Goal: Task Accomplishment & Management: Complete application form

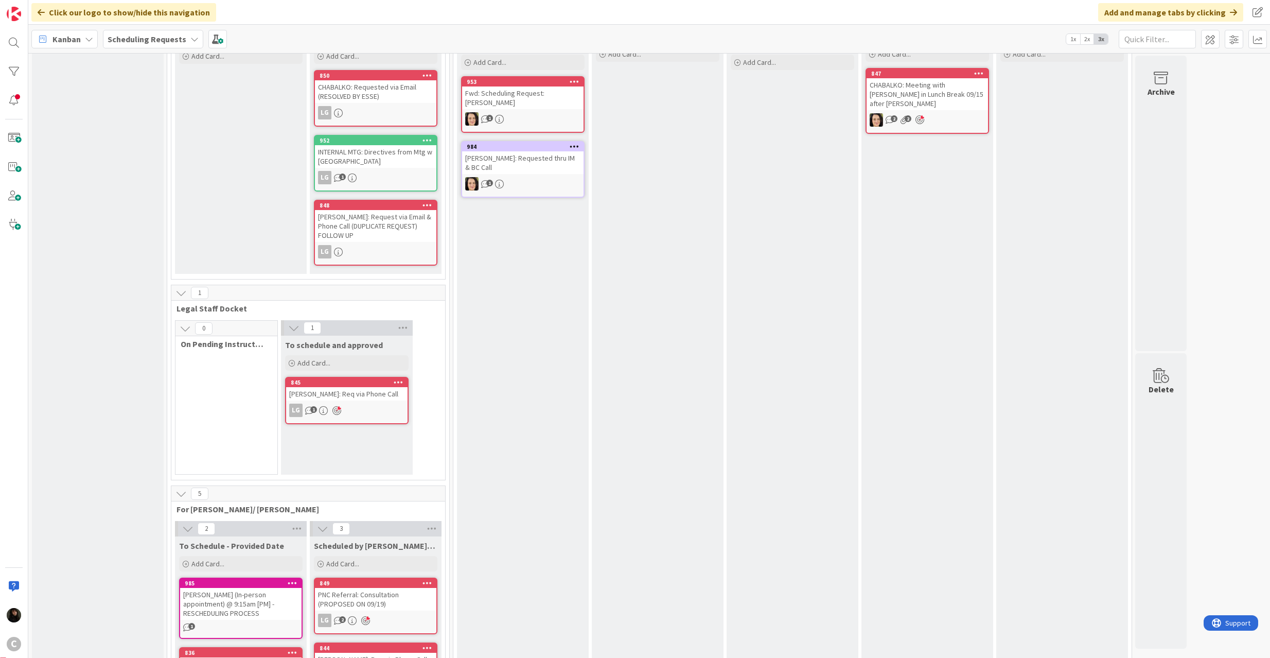
scroll to position [213, 0]
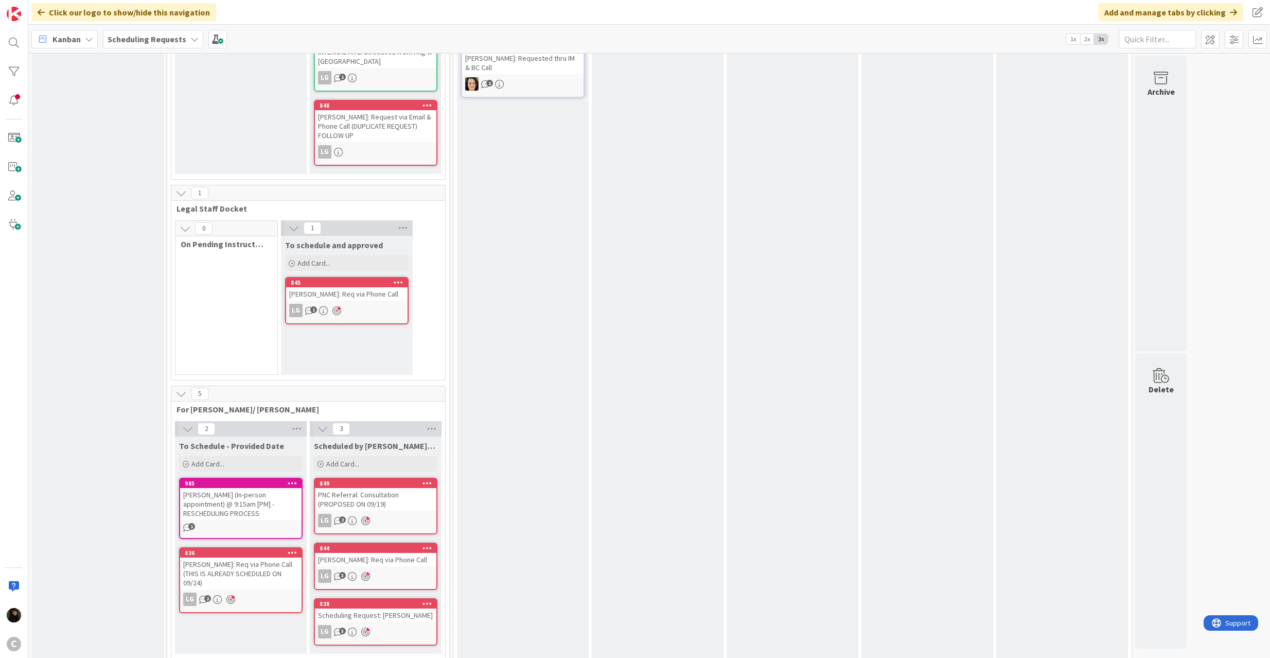
click at [258, 498] on div "[PERSON_NAME] (In-person appointment) @ 9:15am [PM] - RESCHEDULING PROCESS" at bounding box center [240, 504] width 121 height 32
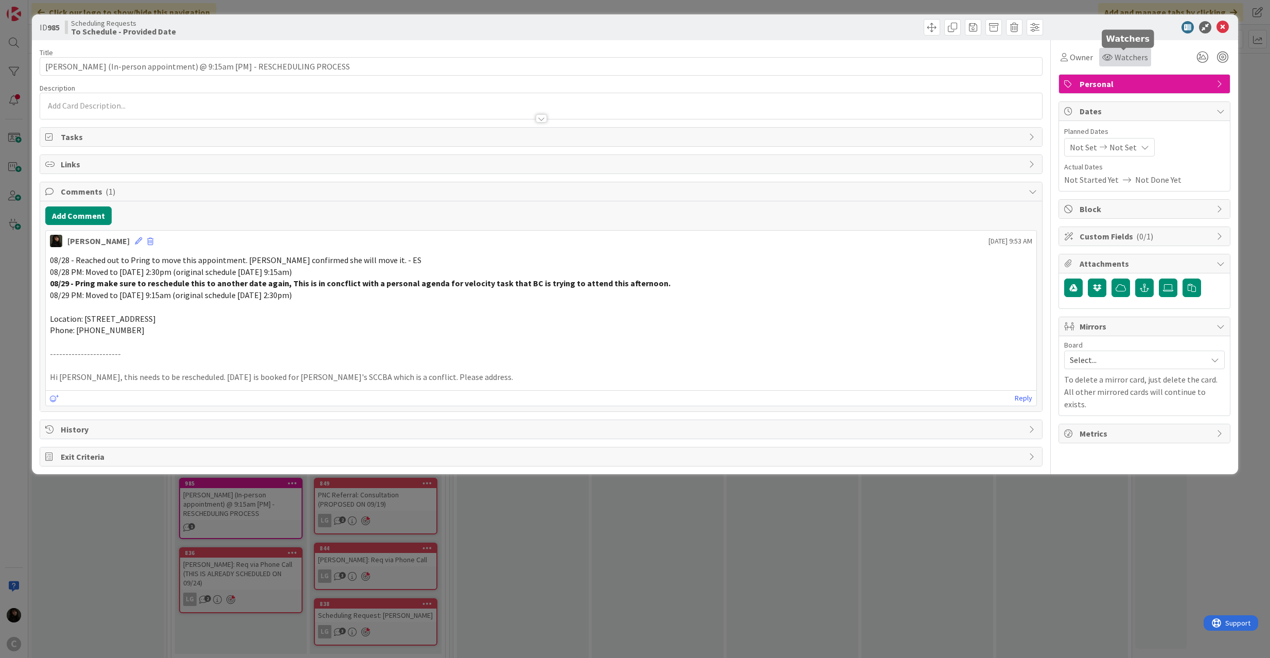
click at [1110, 56] on icon at bounding box center [1107, 57] width 10 height 8
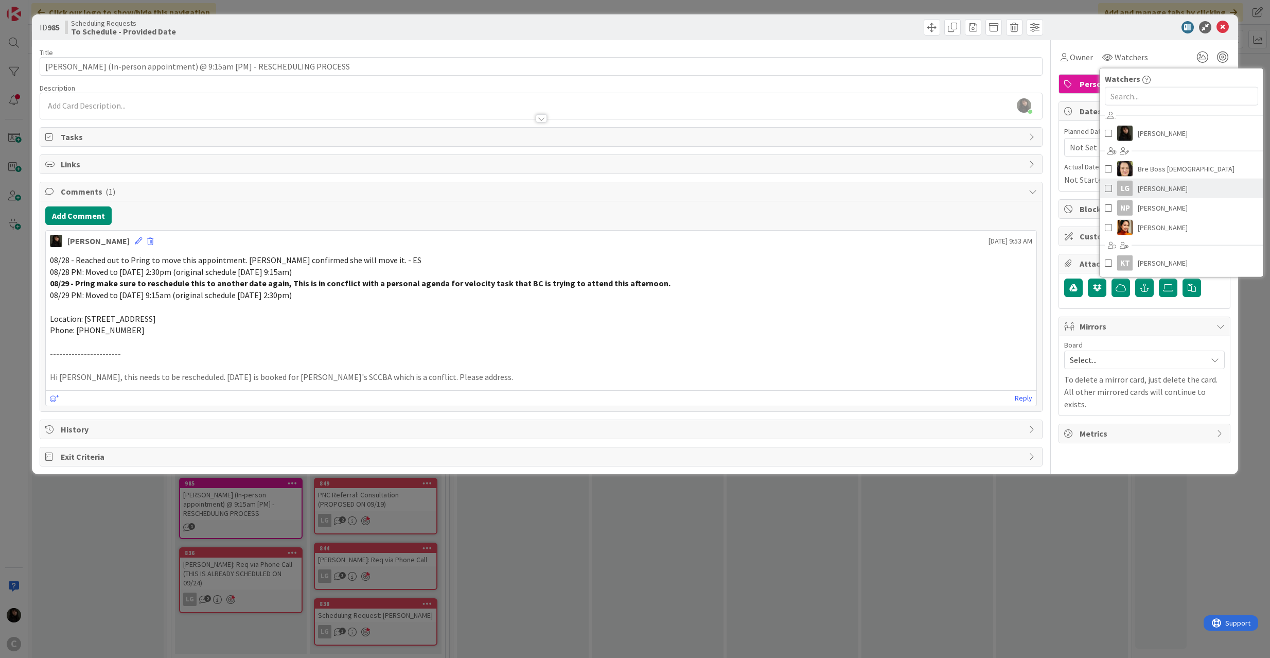
click at [1131, 186] on div "LG" at bounding box center [1124, 188] width 15 height 15
click at [1127, 226] on link "[PERSON_NAME]" at bounding box center [1193, 228] width 164 height 20
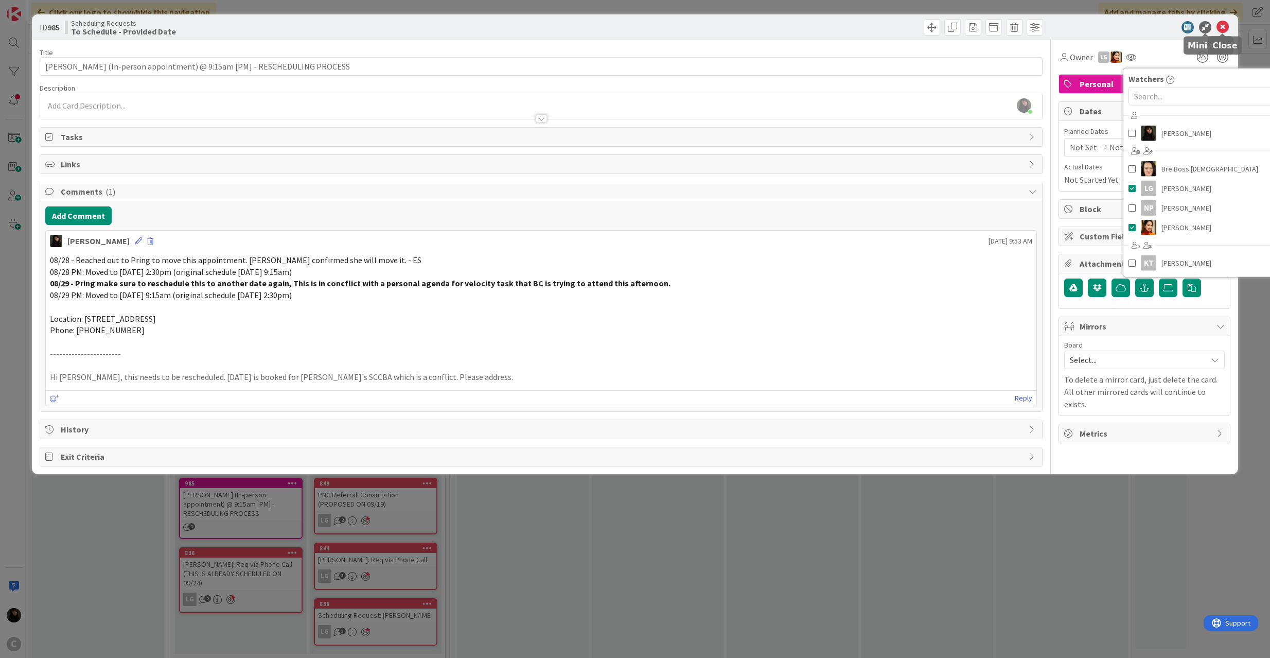
click at [1219, 23] on icon at bounding box center [1223, 27] width 12 height 12
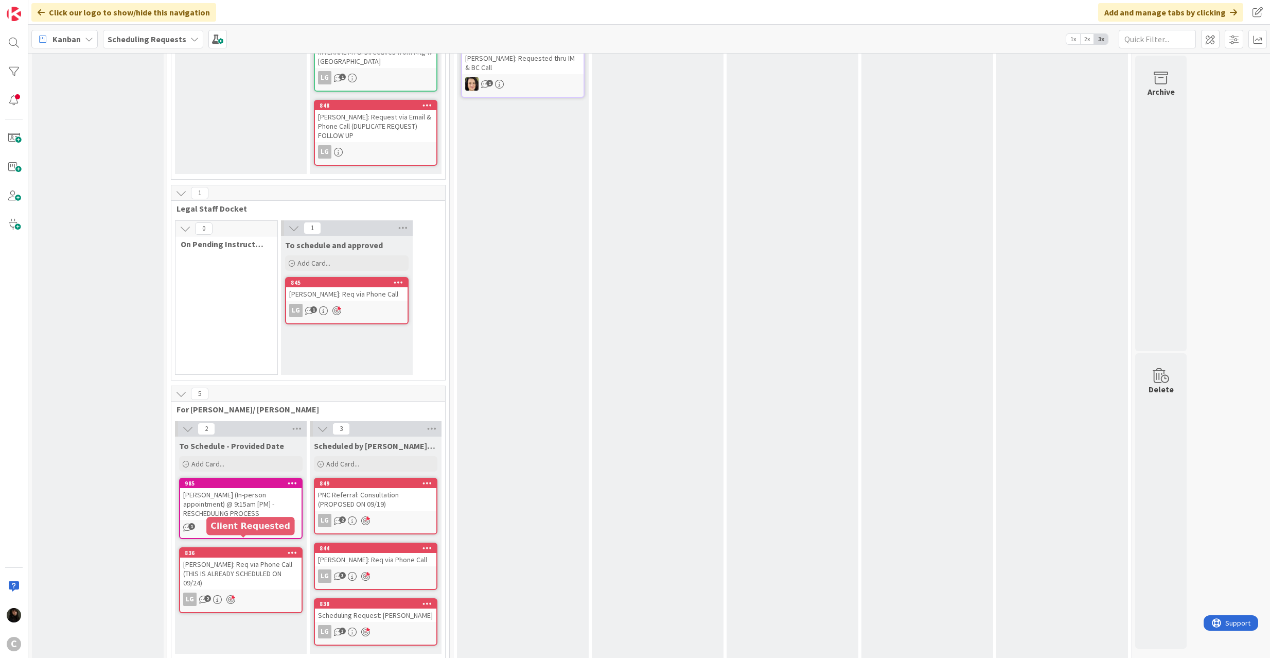
click at [239, 558] on div "[PERSON_NAME]: Req via Phone Call (THIS IS ALREADY SCHEDULED ON 09/24)" at bounding box center [240, 573] width 121 height 32
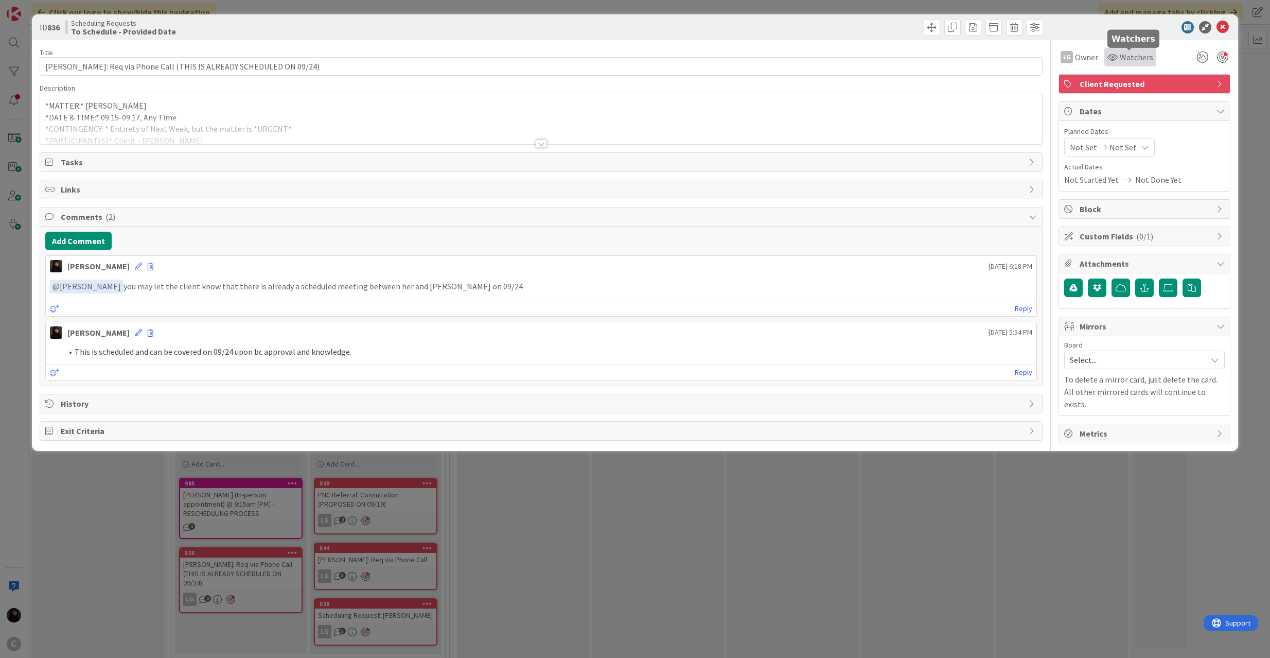
click at [1112, 53] on icon at bounding box center [1113, 57] width 10 height 8
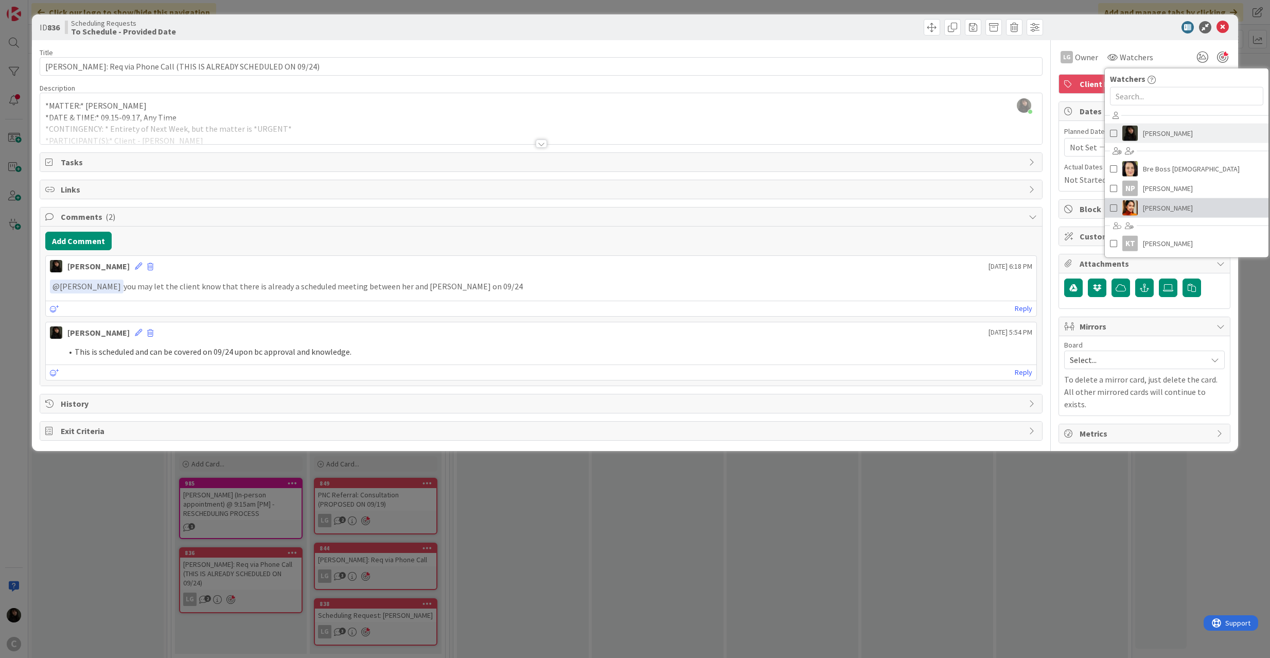
drag, startPoint x: 1131, startPoint y: 204, endPoint x: 1203, endPoint y: 133, distance: 101.5
click at [1130, 204] on img at bounding box center [1129, 207] width 15 height 15
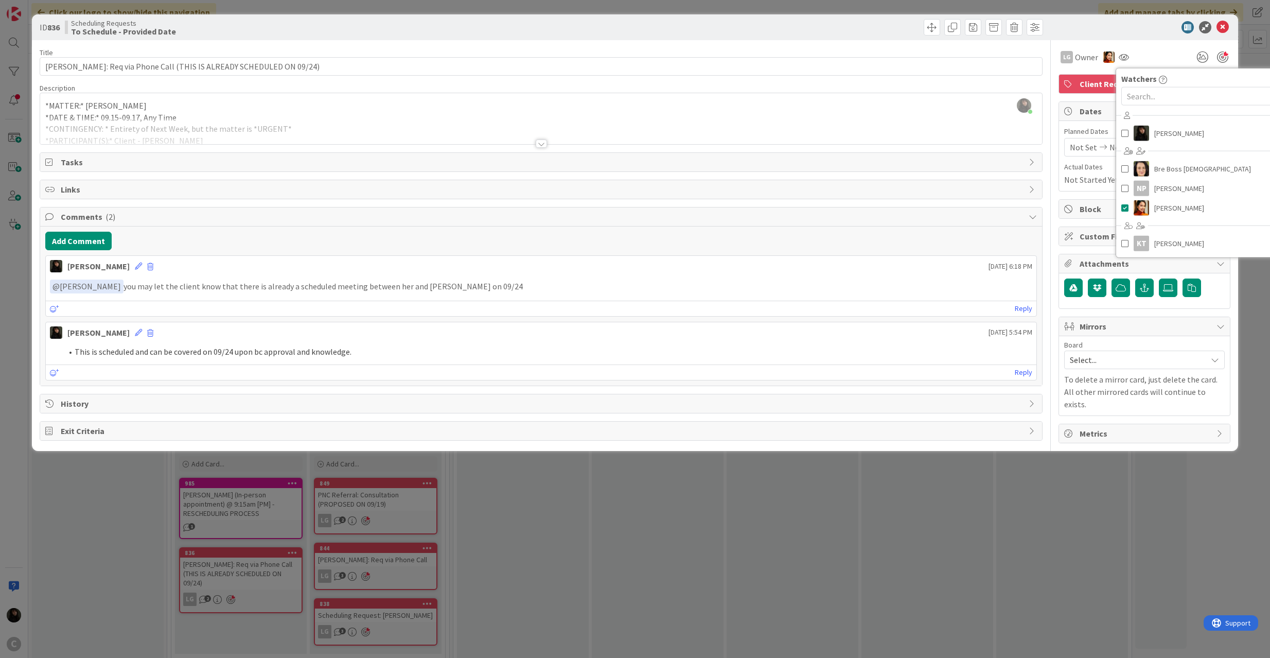
click at [1219, 29] on icon at bounding box center [1223, 27] width 12 height 12
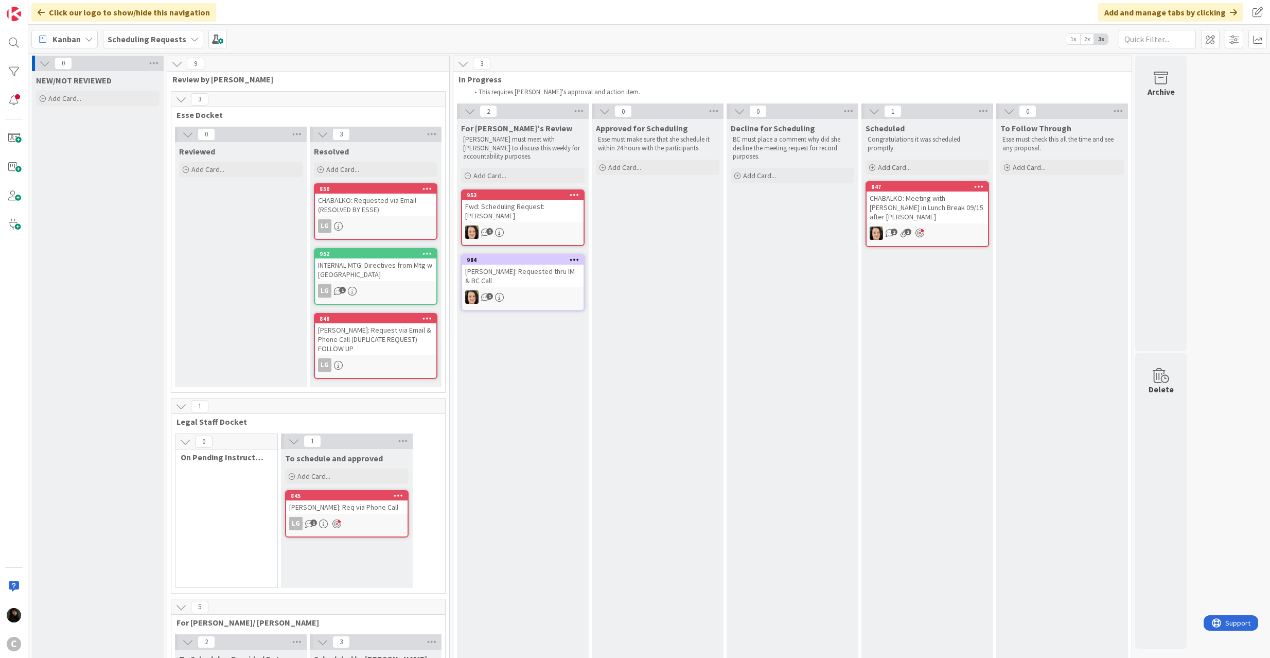
click at [531, 272] on div "[PERSON_NAME]: Requested thru IM & BC Call" at bounding box center [522, 276] width 121 height 23
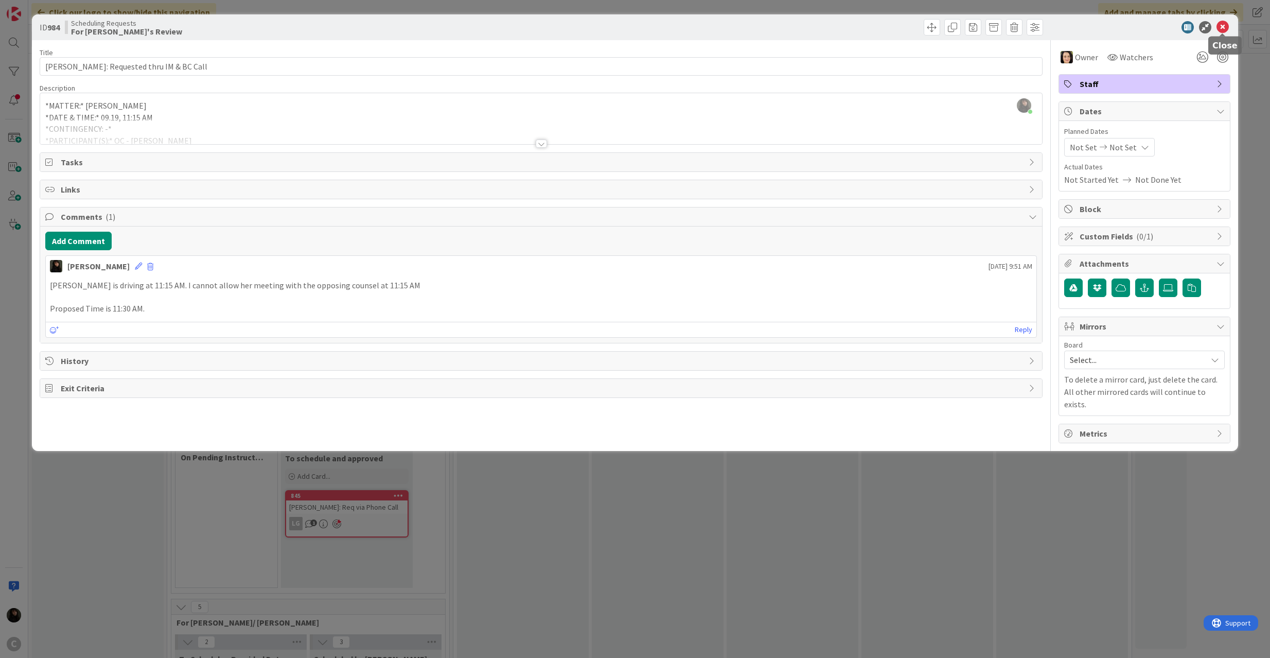
click at [1223, 27] on icon at bounding box center [1223, 27] width 12 height 12
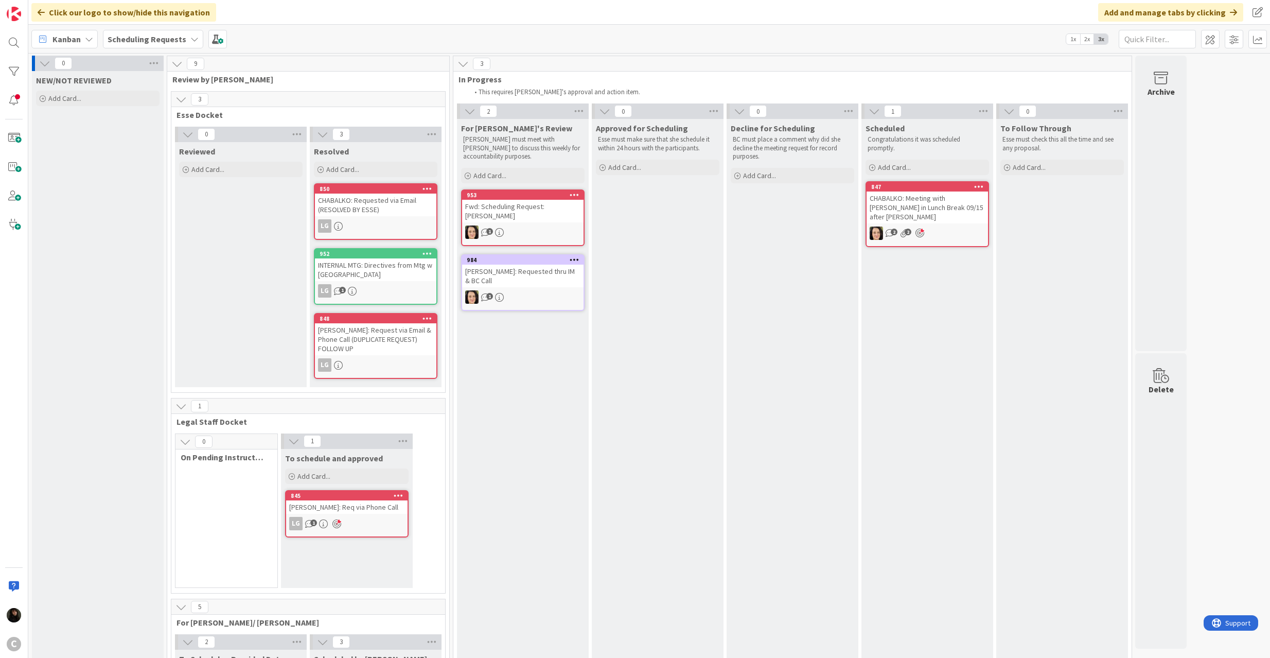
click at [549, 267] on div "[PERSON_NAME]: Requested thru IM & BC Call" at bounding box center [522, 276] width 121 height 23
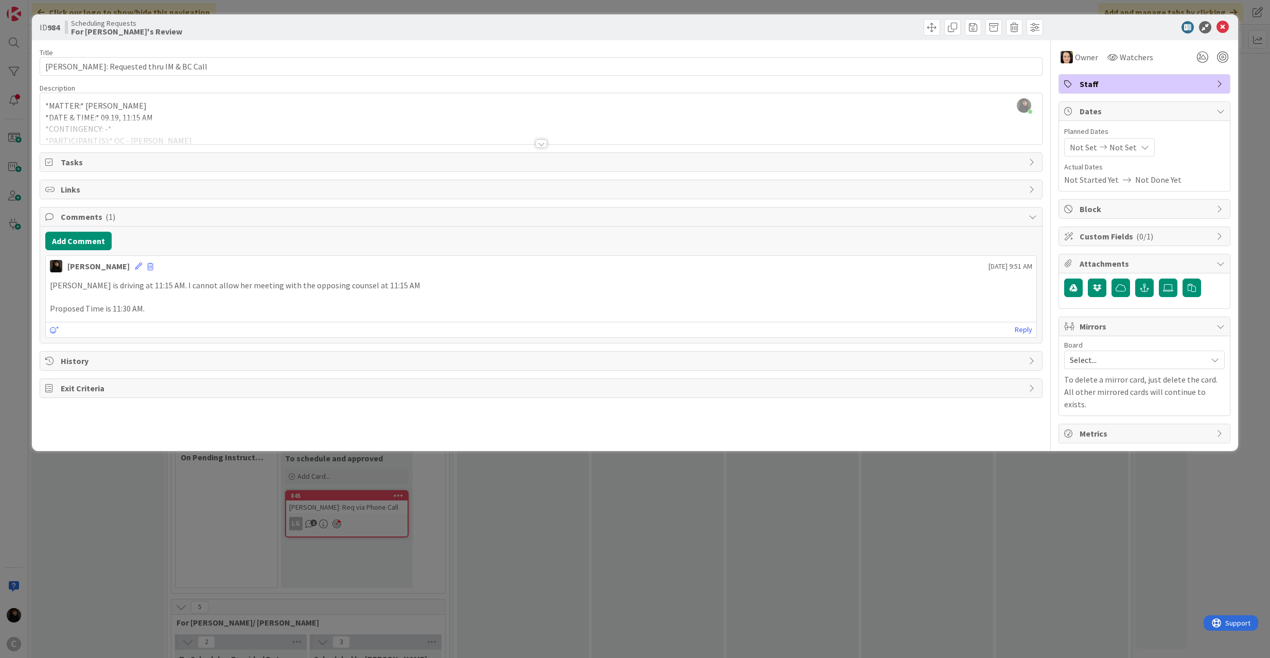
click at [229, 114] on div "[PERSON_NAME] just joined *MATTER:* [PERSON_NAME] *DATE & TIME:* 09.19, 11:15 A…" at bounding box center [541, 118] width 1003 height 51
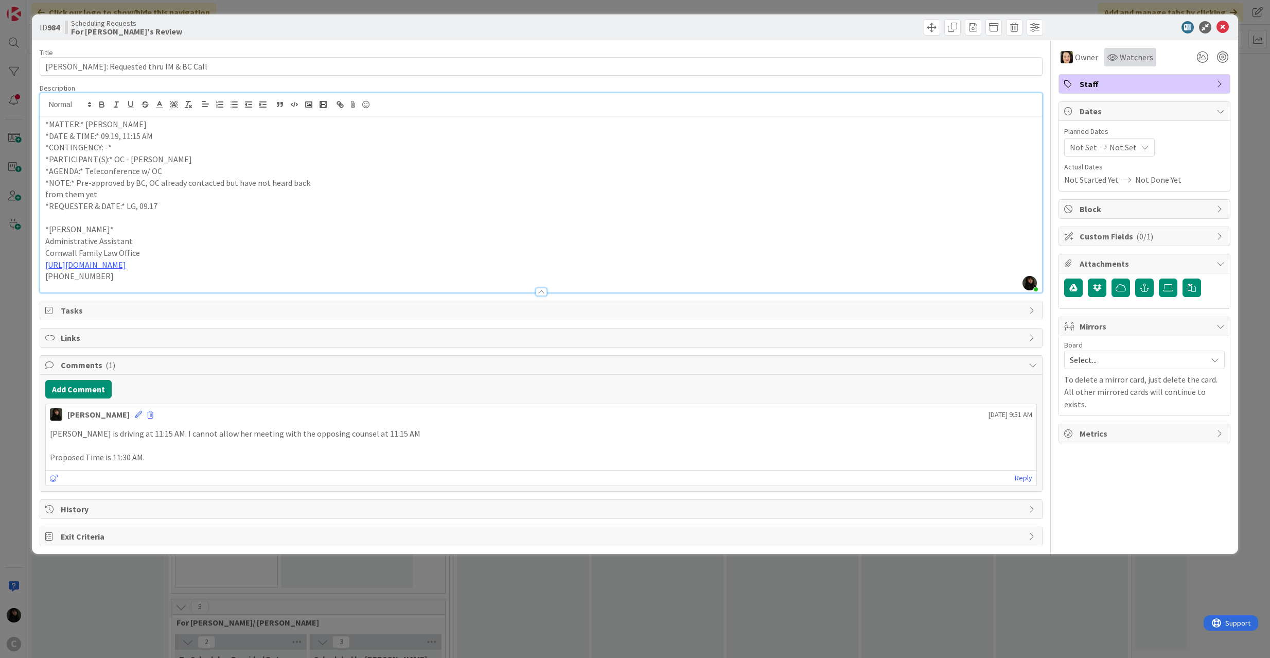
click at [1132, 59] on span "Watchers" at bounding box center [1136, 57] width 33 height 12
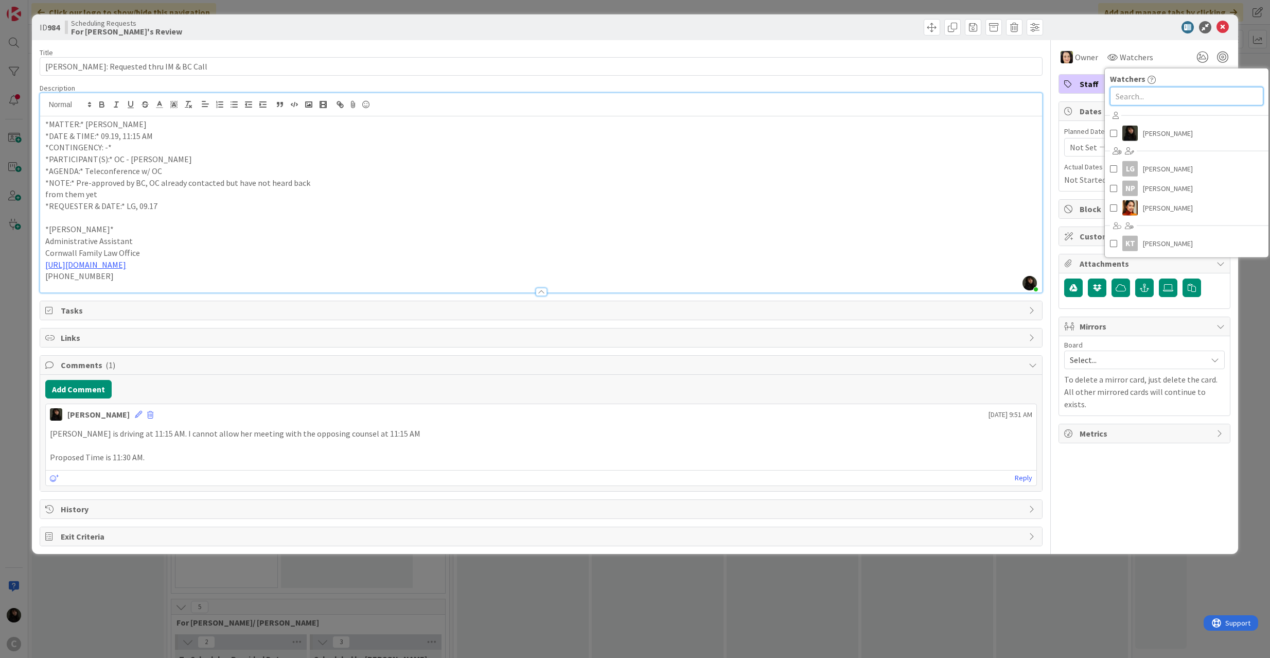
click at [1129, 95] on input "text" at bounding box center [1186, 96] width 153 height 19
click at [1131, 165] on div "LG" at bounding box center [1129, 168] width 15 height 15
click at [1225, 23] on icon at bounding box center [1223, 27] width 12 height 12
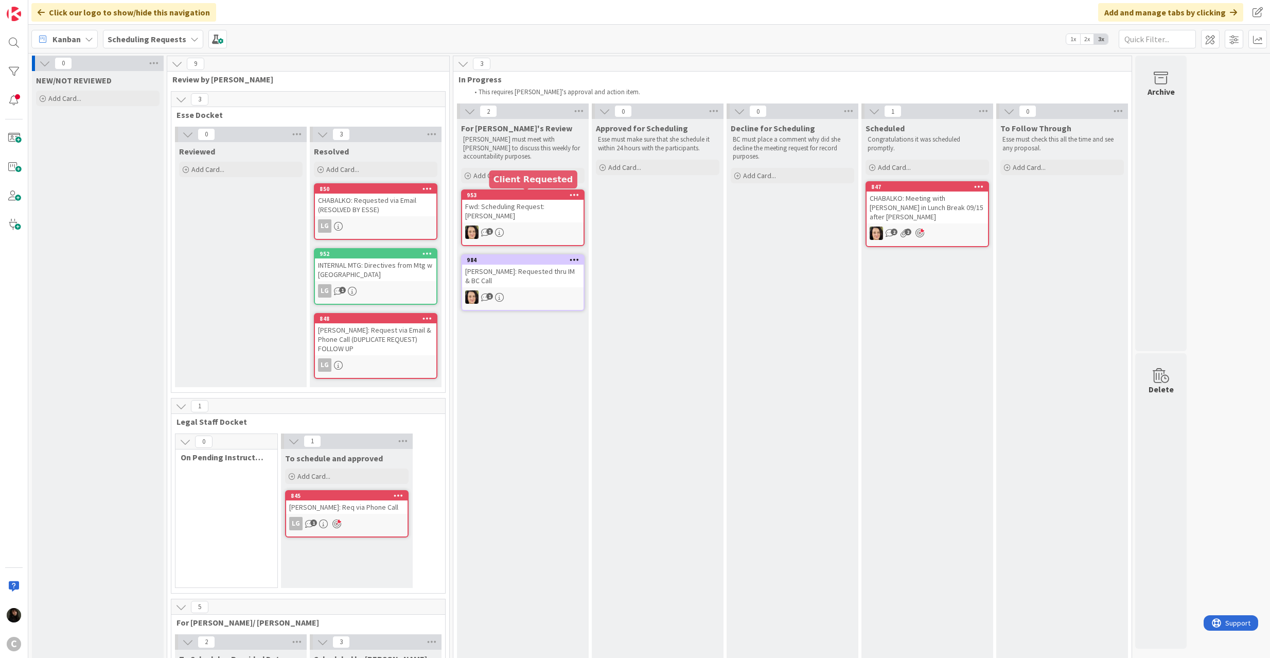
click at [537, 225] on div "1" at bounding box center [522, 231] width 121 height 13
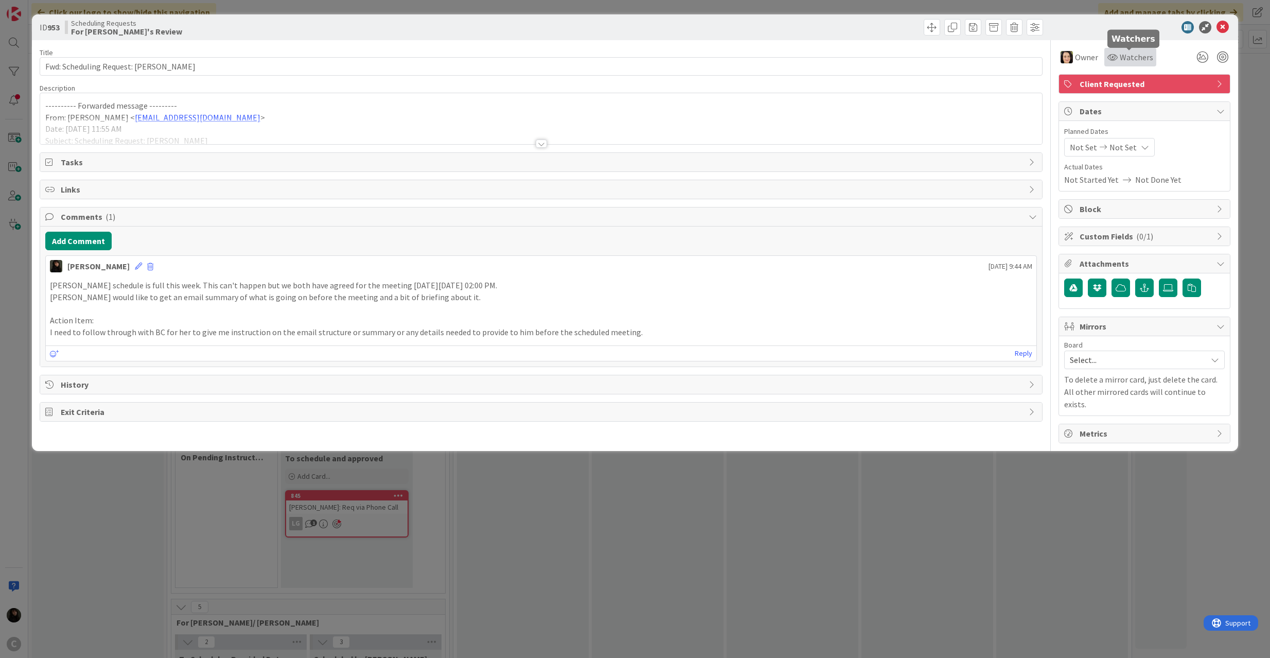
click at [1122, 58] on span "Watchers" at bounding box center [1136, 57] width 33 height 12
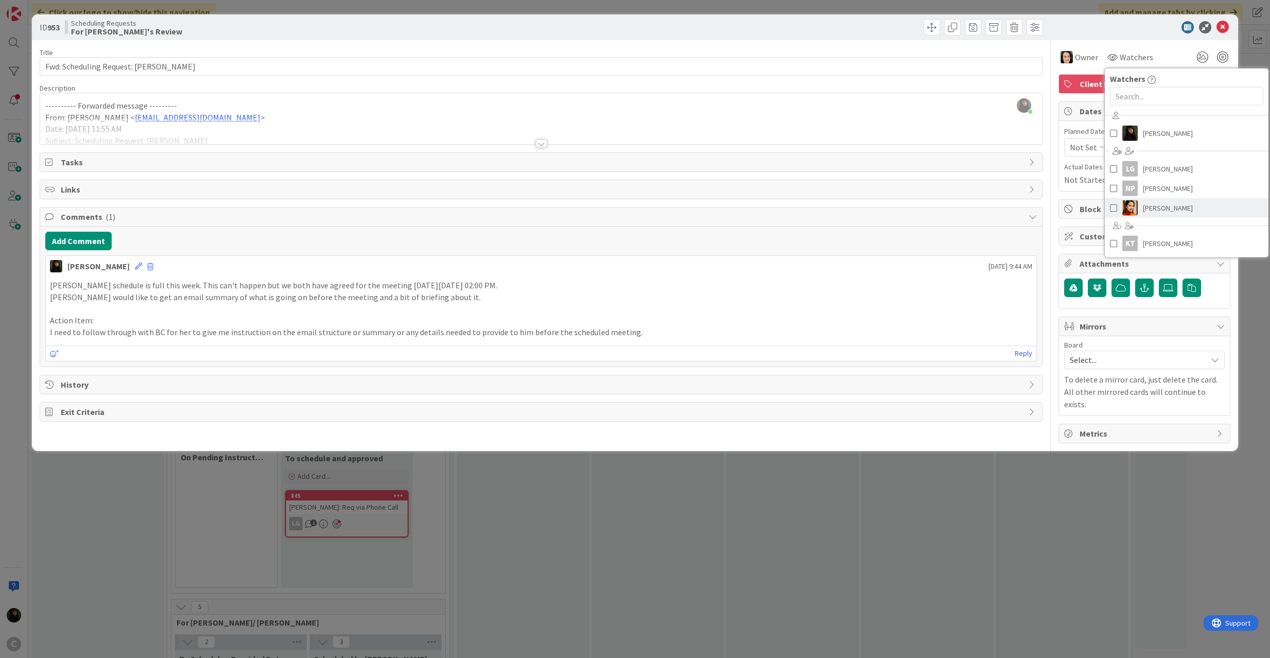
click at [1139, 201] on link "[PERSON_NAME]" at bounding box center [1187, 208] width 164 height 20
click at [1126, 173] on span at bounding box center [1124, 168] width 7 height 15
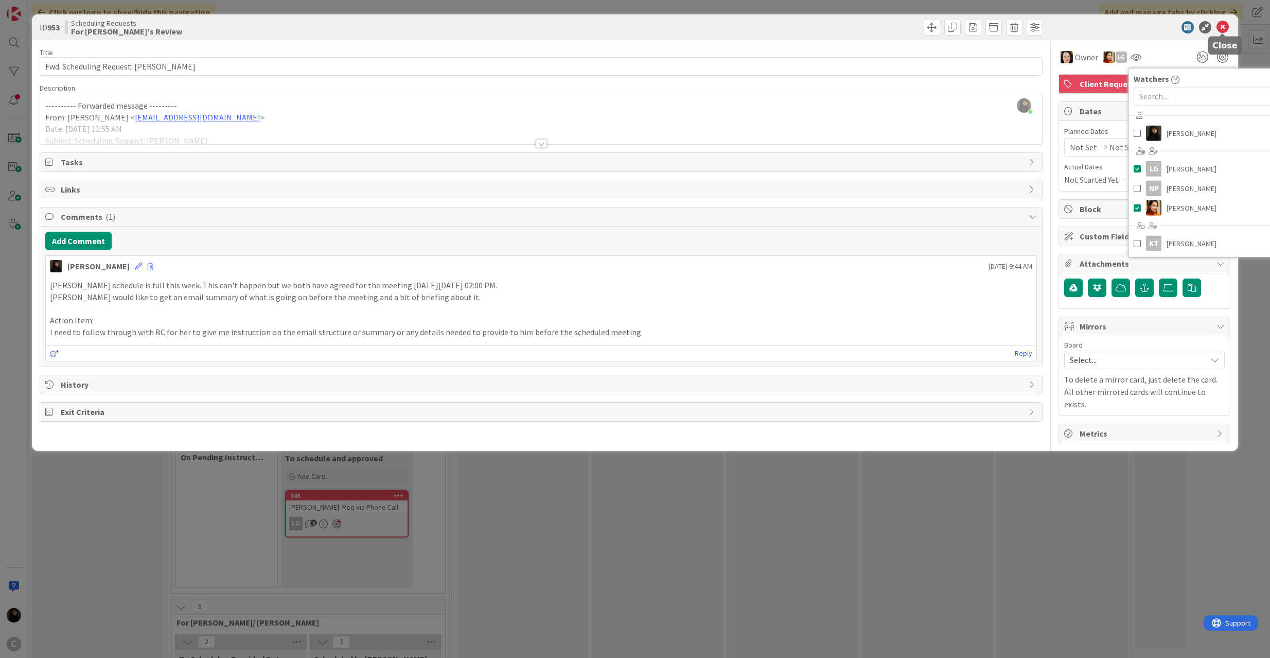
click at [1227, 28] on icon at bounding box center [1223, 27] width 12 height 12
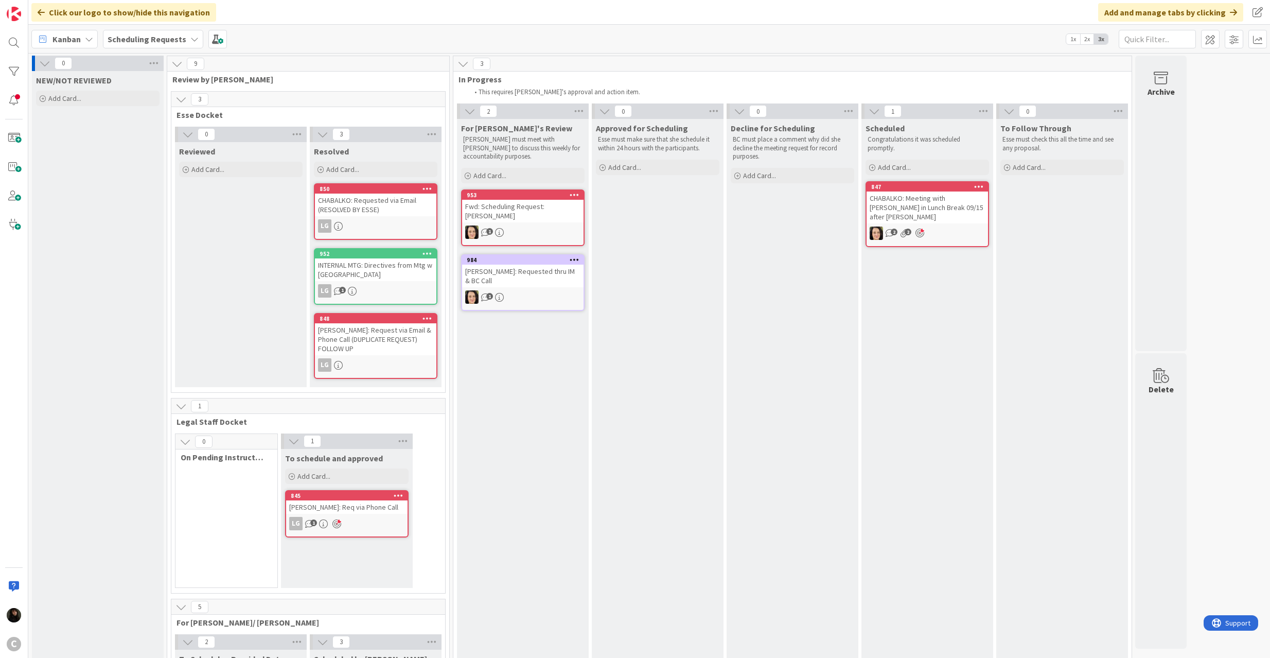
click at [103, 155] on div "NEW/NOT REVIEWED Add Card... Template Not Set Title 0 / 128 Label NOT STARTED/L…" at bounding box center [98, 474] width 132 height 807
click at [81, 96] on span "Add Card..." at bounding box center [64, 98] width 33 height 9
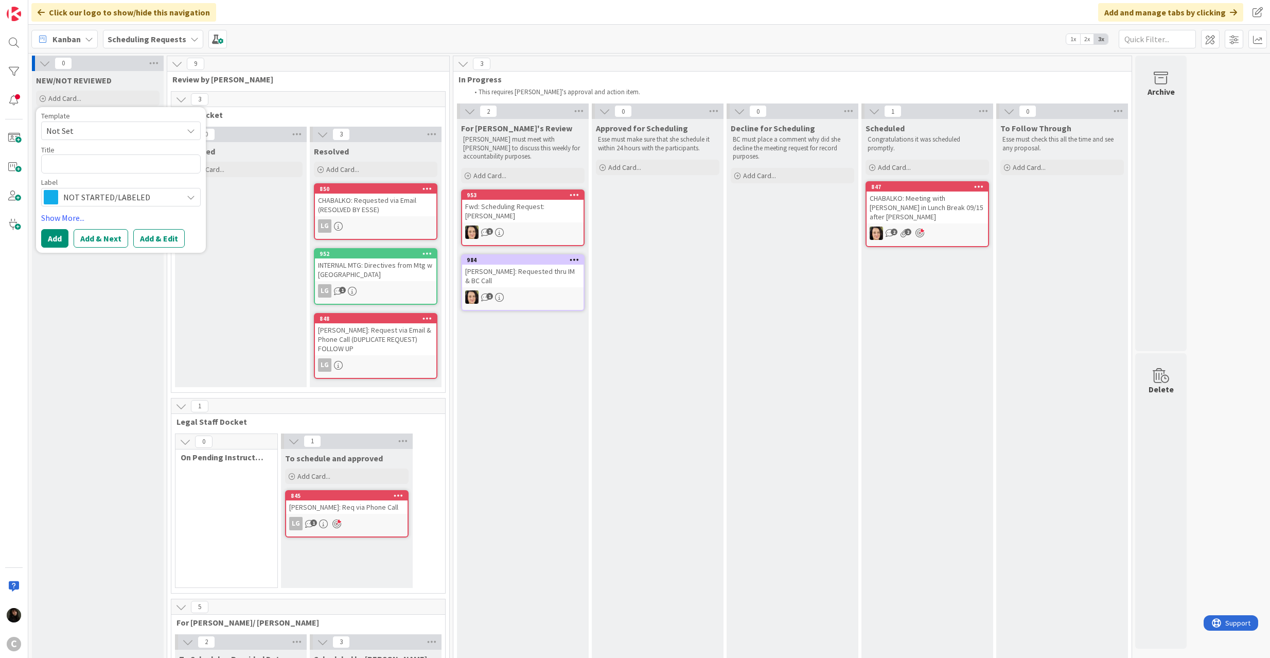
click at [73, 192] on span "NOT STARTED/LABELED" at bounding box center [120, 197] width 114 height 14
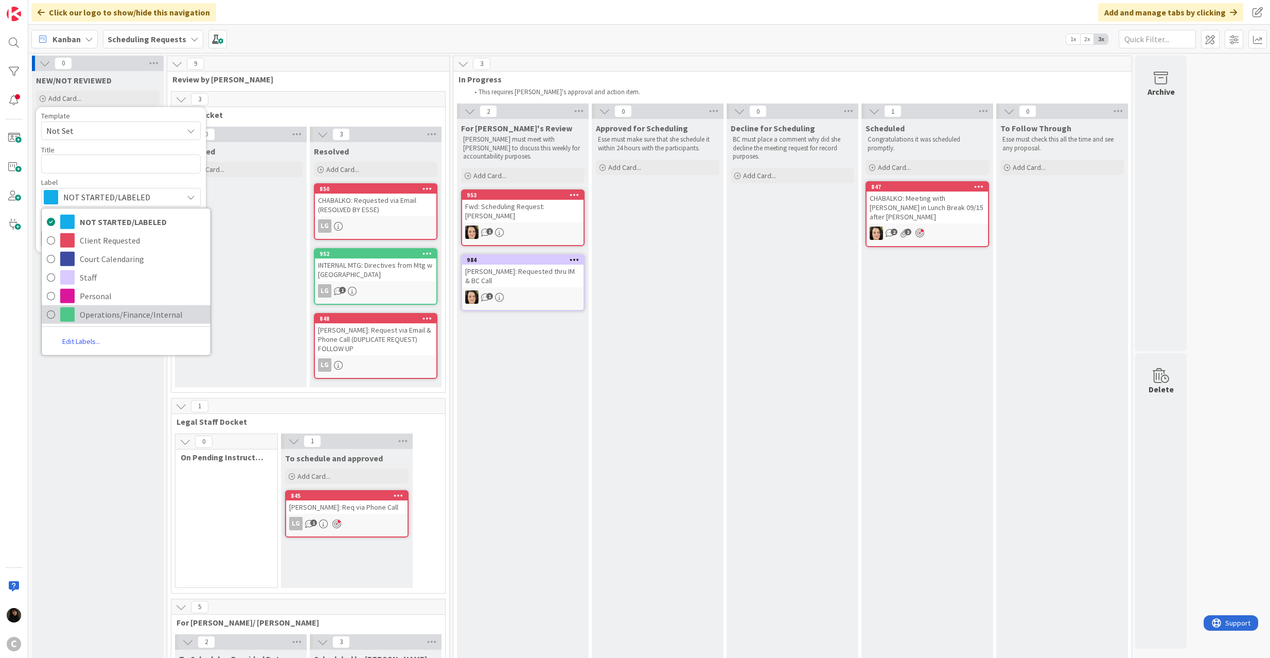
click at [82, 307] on span "Operations/Finance/Internal" at bounding box center [143, 313] width 126 height 15
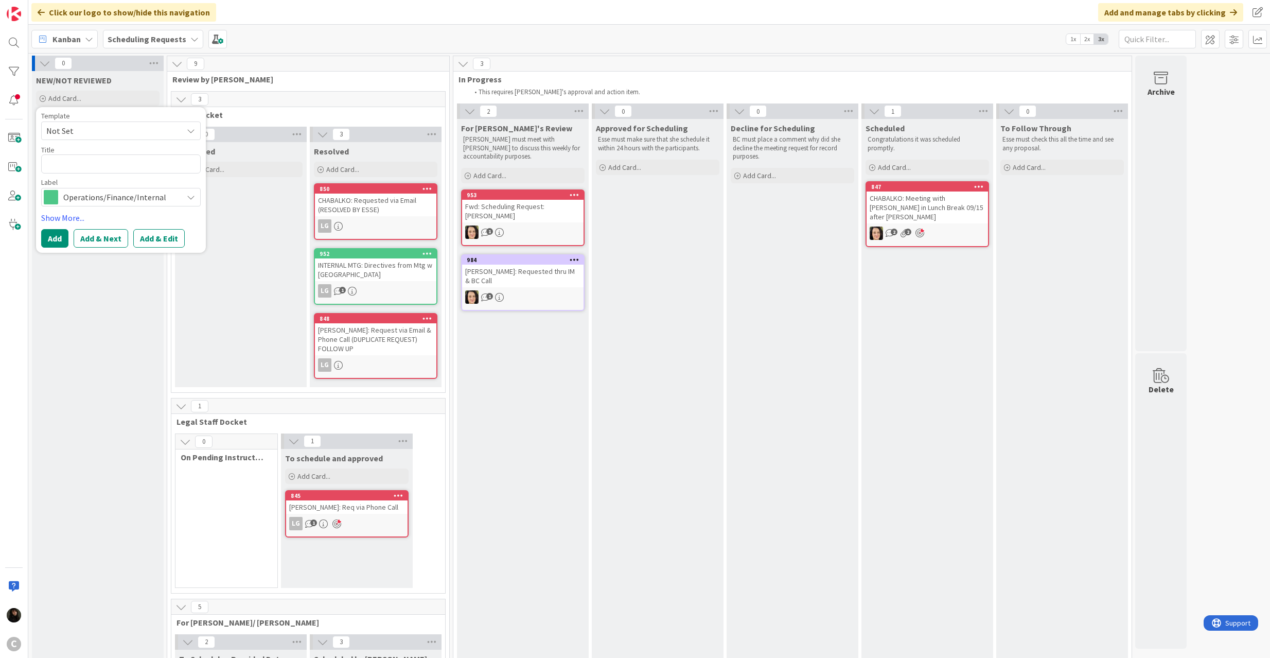
click at [85, 135] on span "Not Set" at bounding box center [110, 130] width 129 height 13
click at [85, 137] on span "Not Set" at bounding box center [110, 130] width 129 height 13
click at [51, 233] on button "Add" at bounding box center [54, 238] width 27 height 19
click at [71, 167] on textarea at bounding box center [121, 163] width 160 height 19
type textarea "R"
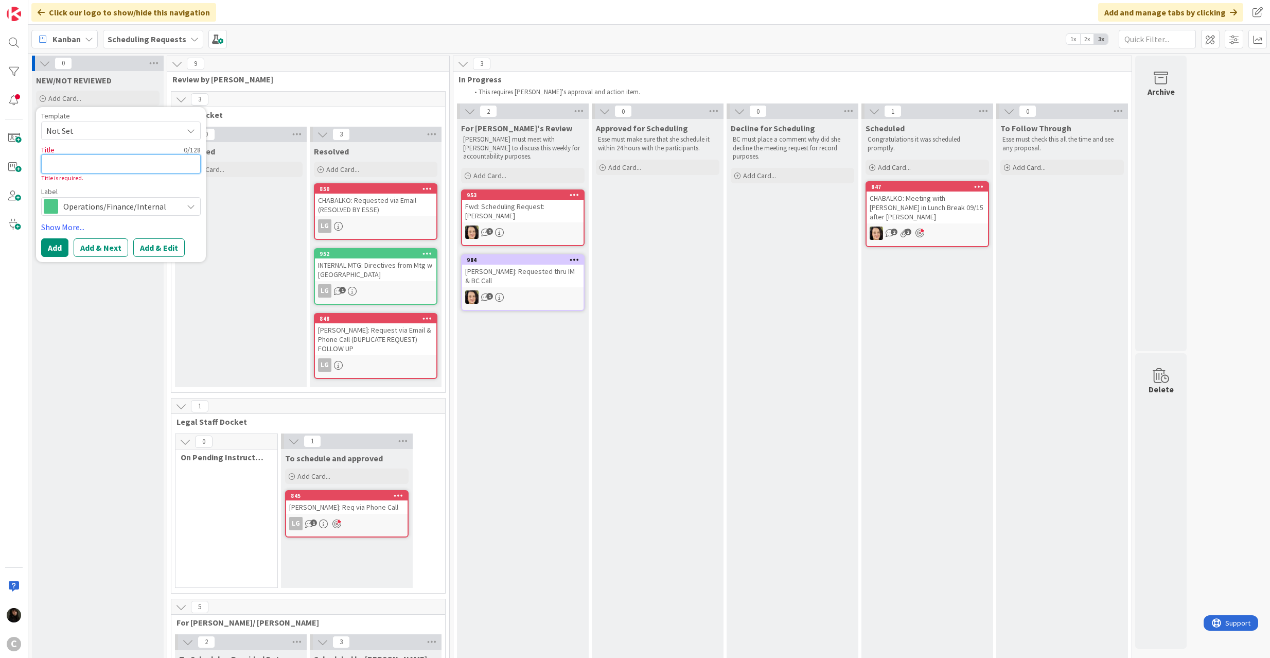
type textarea "x"
type textarea "P"
type textarea "x"
type textarea "PR"
type textarea "x"
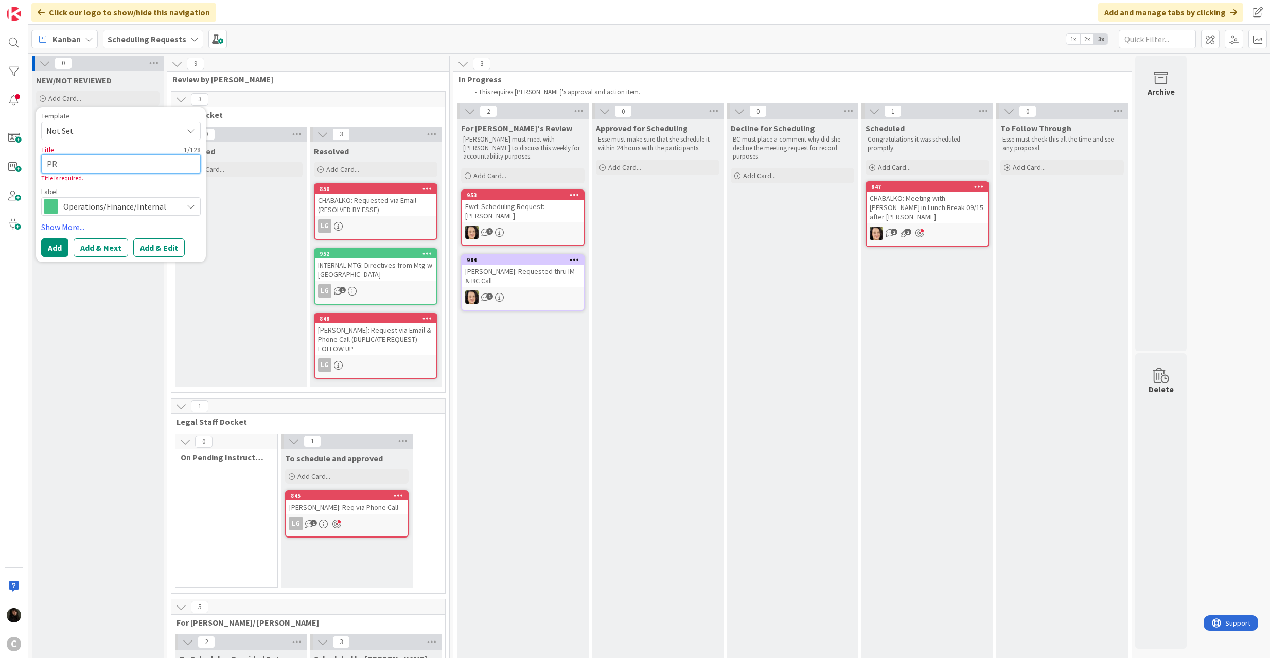
type textarea "PRO"
type textarea "x"
type textarea "PR"
type textarea "x"
type textarea "P"
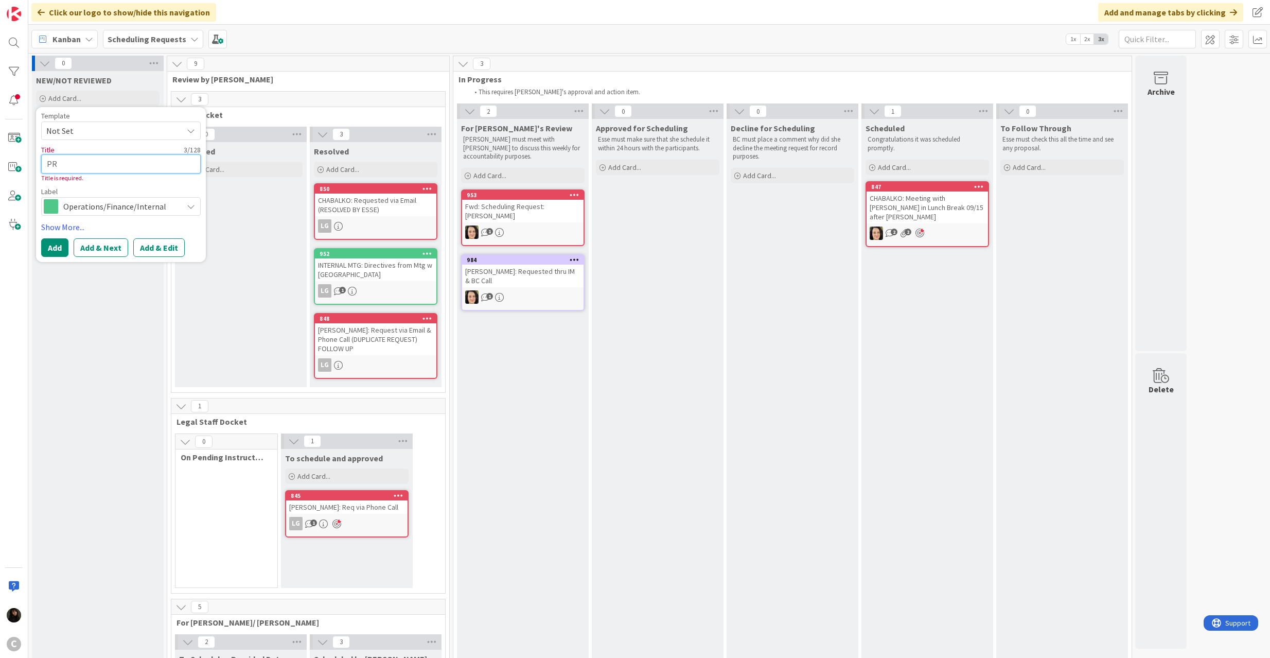
type textarea "x"
type textarea "P"
type textarea "x"
type textarea "PR"
type textarea "x"
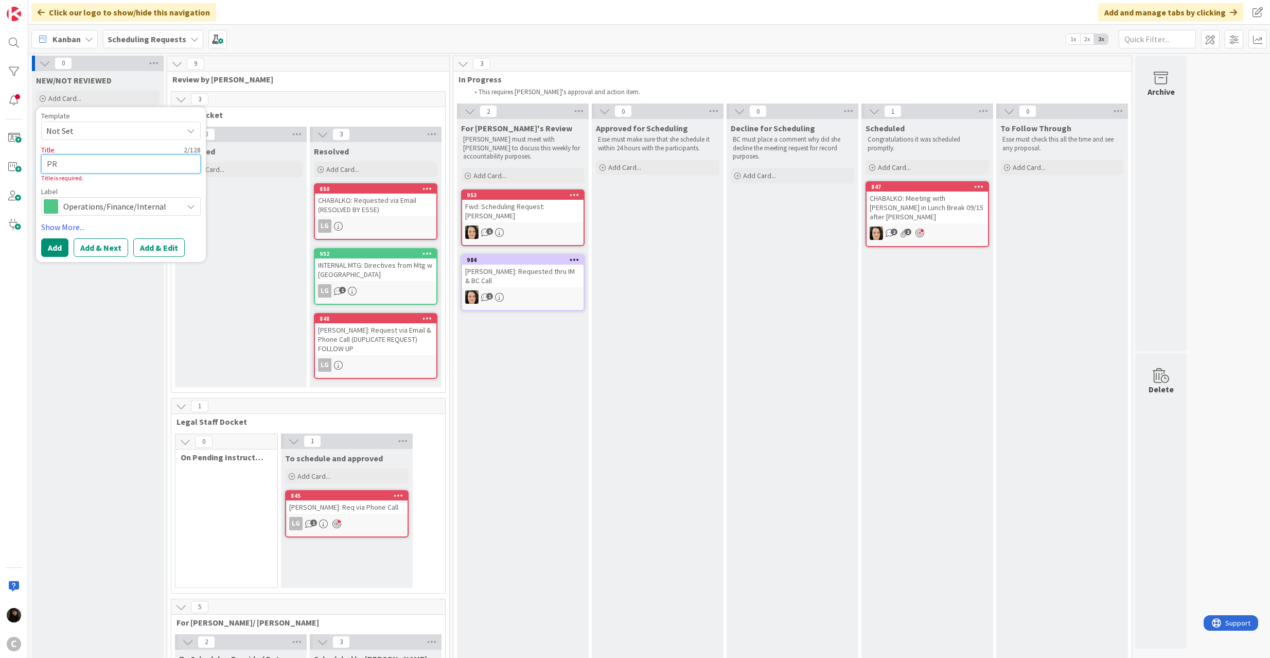
type textarea "PRO"
type textarea "x"
type textarea "PR"
type textarea "x"
type textarea "P"
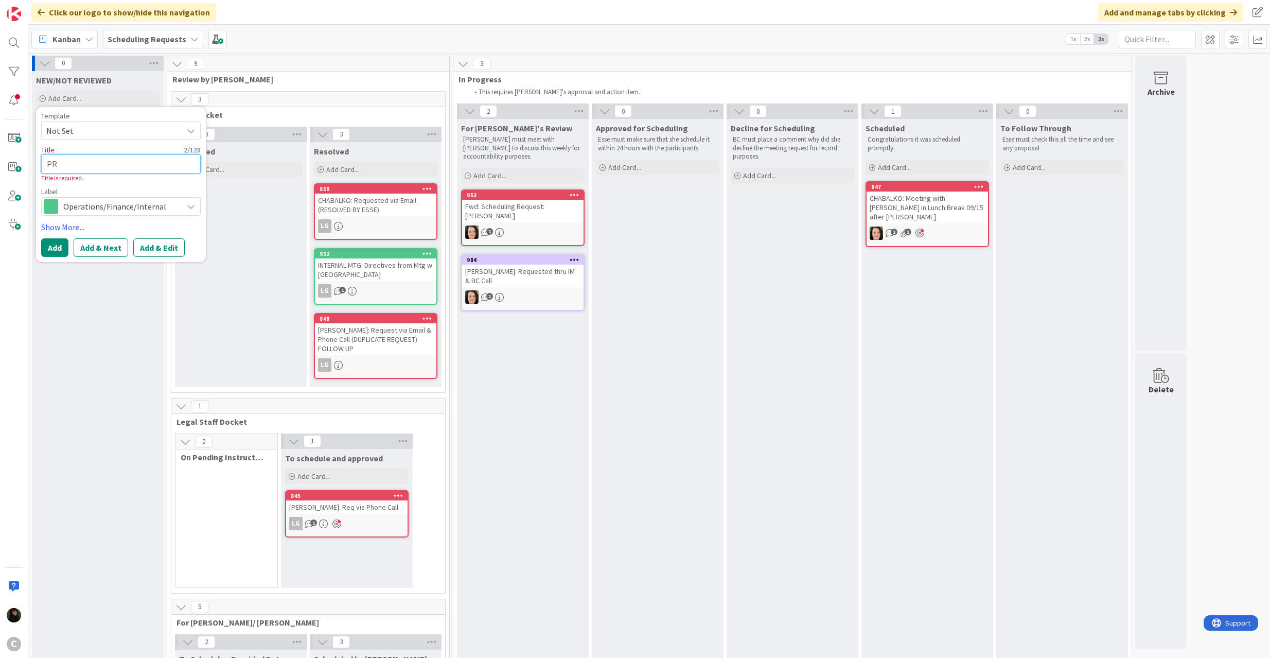
type textarea "x"
type textarea "V"
type textarea "x"
type textarea "VE"
type textarea "x"
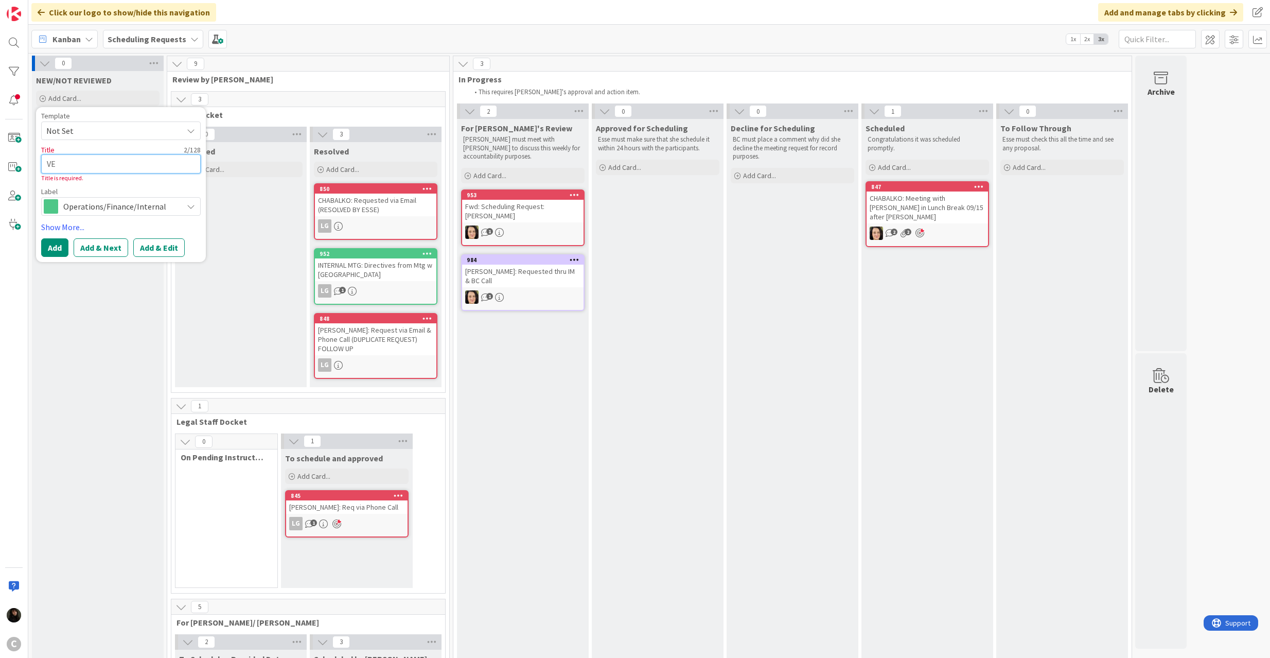
type textarea "VEL"
type textarea "x"
type textarea "VELO"
type textarea "x"
type textarea "VELOC"
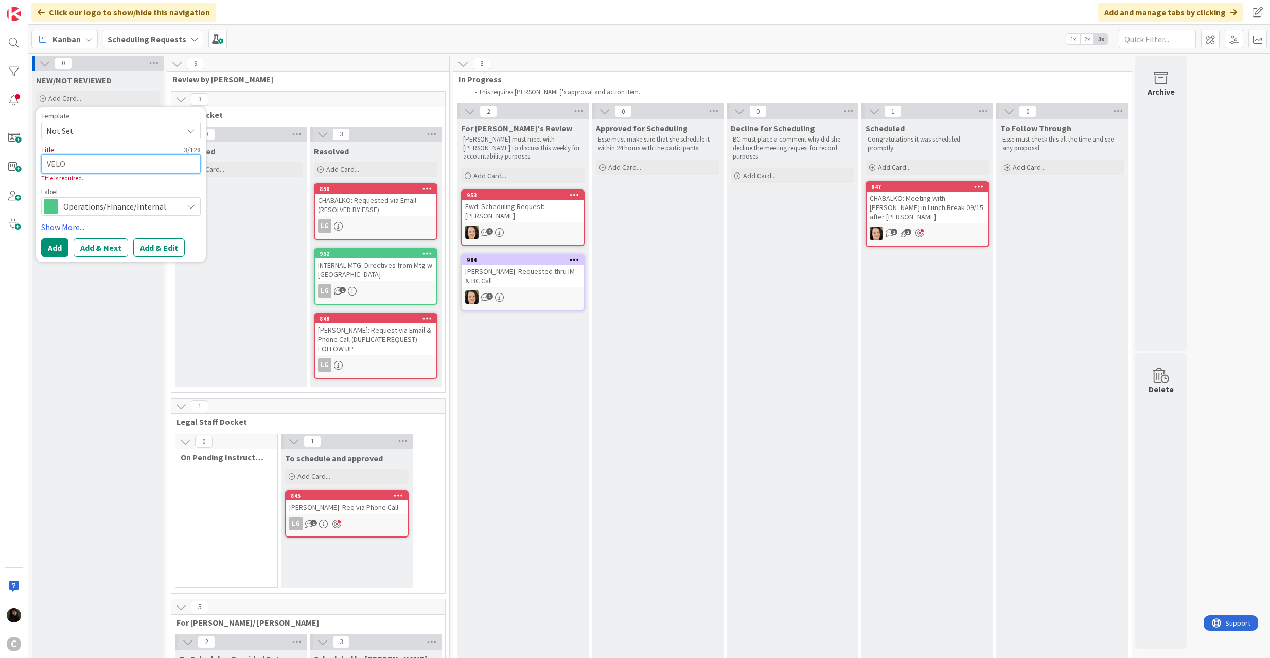
type textarea "x"
type textarea "VELOCI"
type textarea "x"
type textarea "VELOCIT"
type textarea "x"
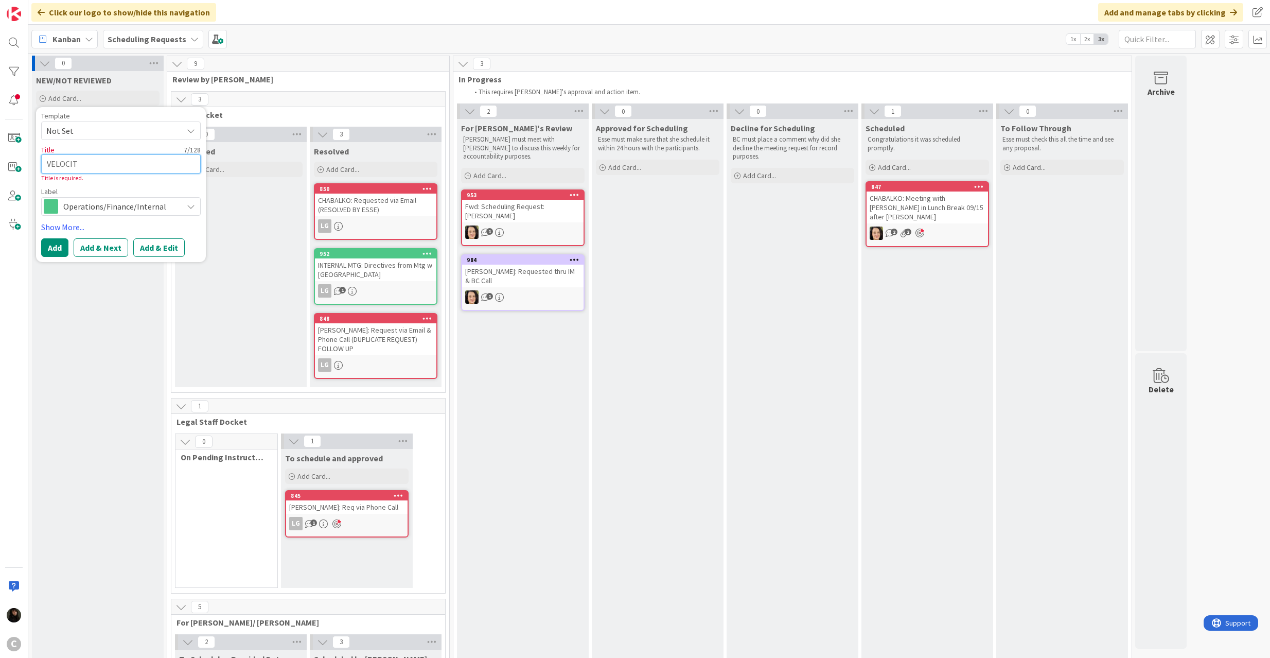
type textarea "VELOCITY"
type textarea "x"
type textarea "VELOCITY"
type textarea "x"
type textarea "VELOCITY"
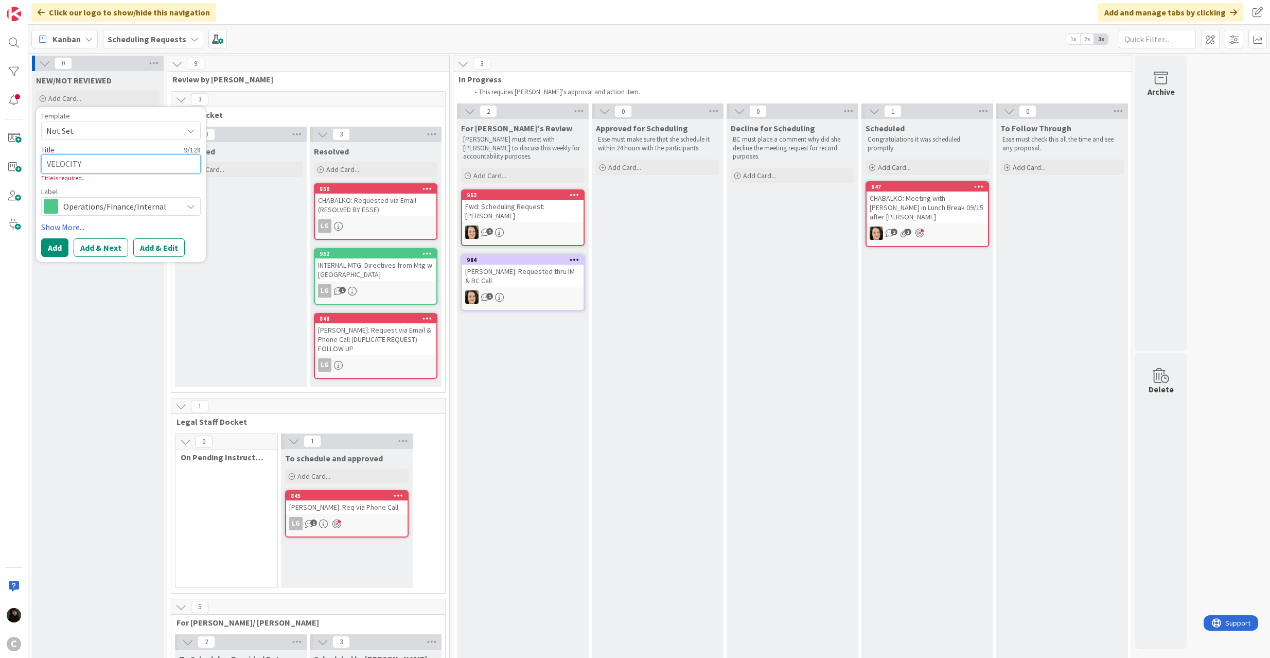
type textarea "x"
type textarea "VELOCITY:"
type textarea "x"
type textarea "VELOCITY:"
type textarea "x"
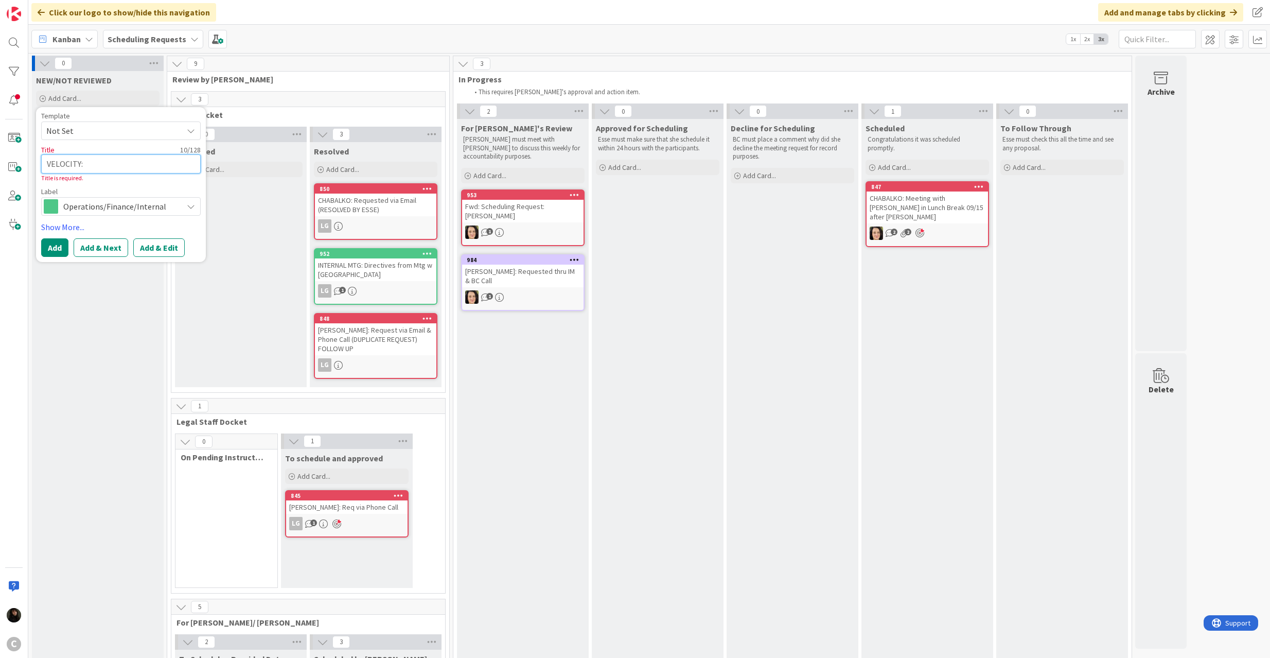
type textarea "VELOCITY:"
type textarea "x"
type textarea "VELOCITY:"
type textarea "x"
type textarea "VELOCITY: S"
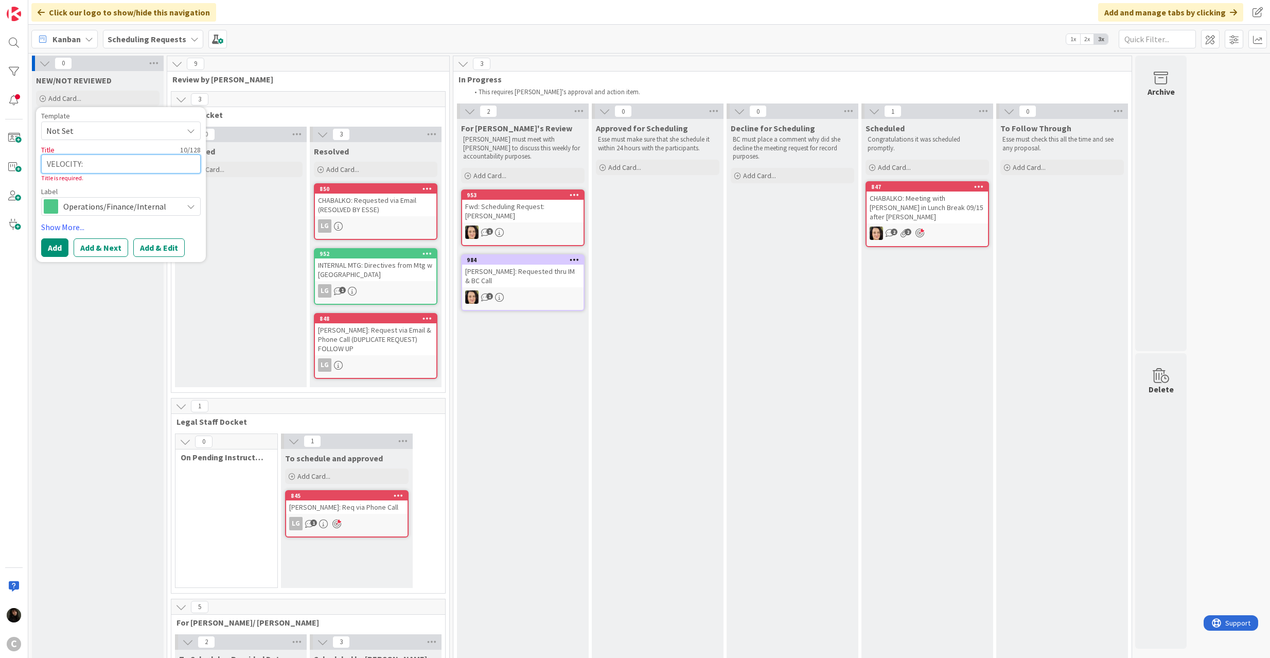
type textarea "x"
type textarea "VELOCITY: Sc"
type textarea "x"
type textarea "VELOCITY: Sch"
type textarea "x"
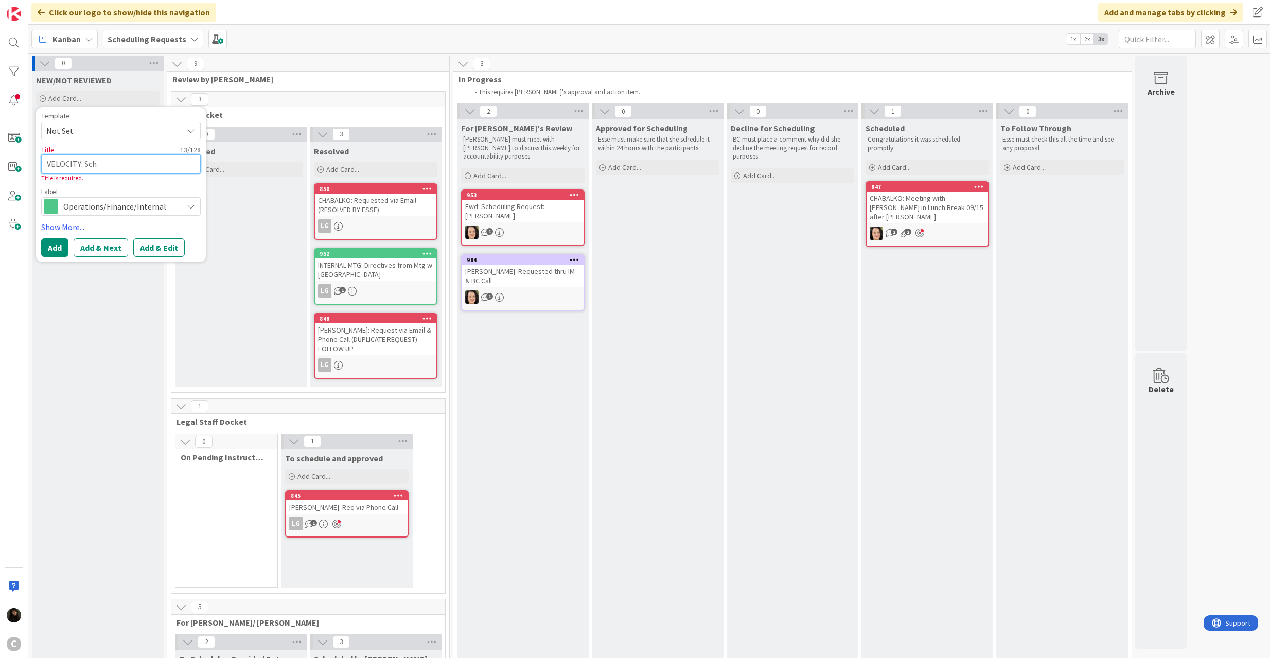
type textarea "VELOCITY: Sche"
type textarea "x"
type textarea "VELOCITY: Sched"
type textarea "x"
type textarea "VELOCITY: Schedu"
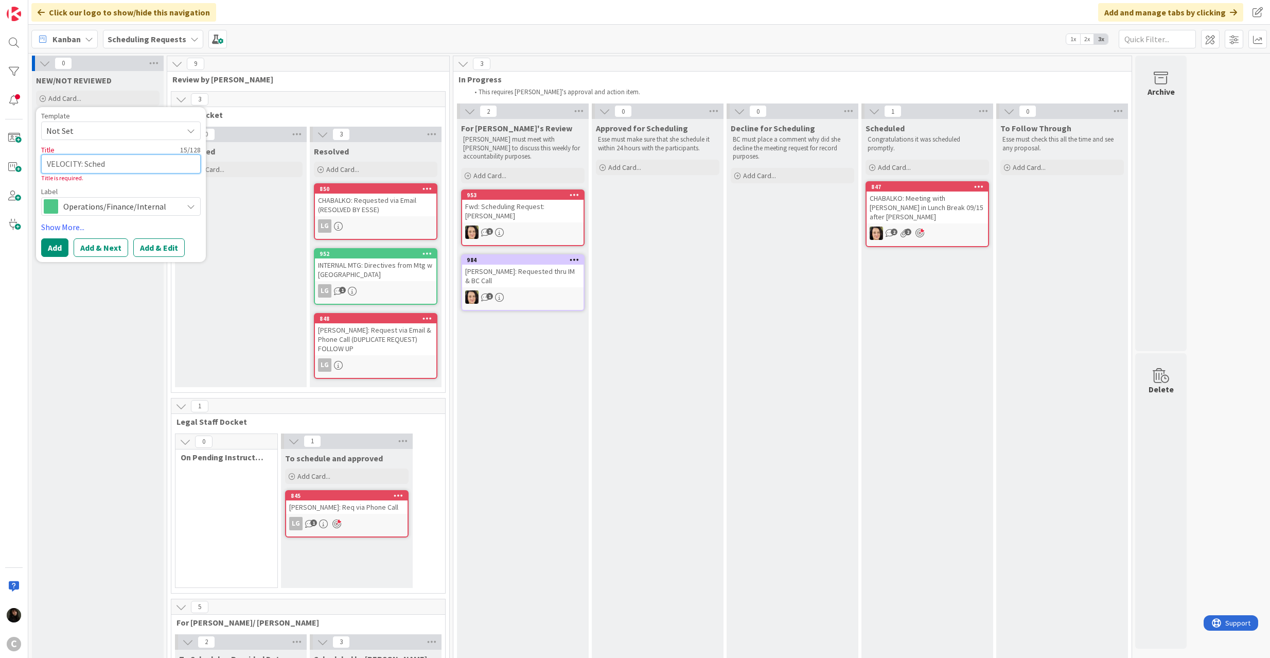
type textarea "x"
type textarea "VELOCITY: Schedul"
type textarea "x"
type textarea "VELOCITY: Schedule"
type textarea "x"
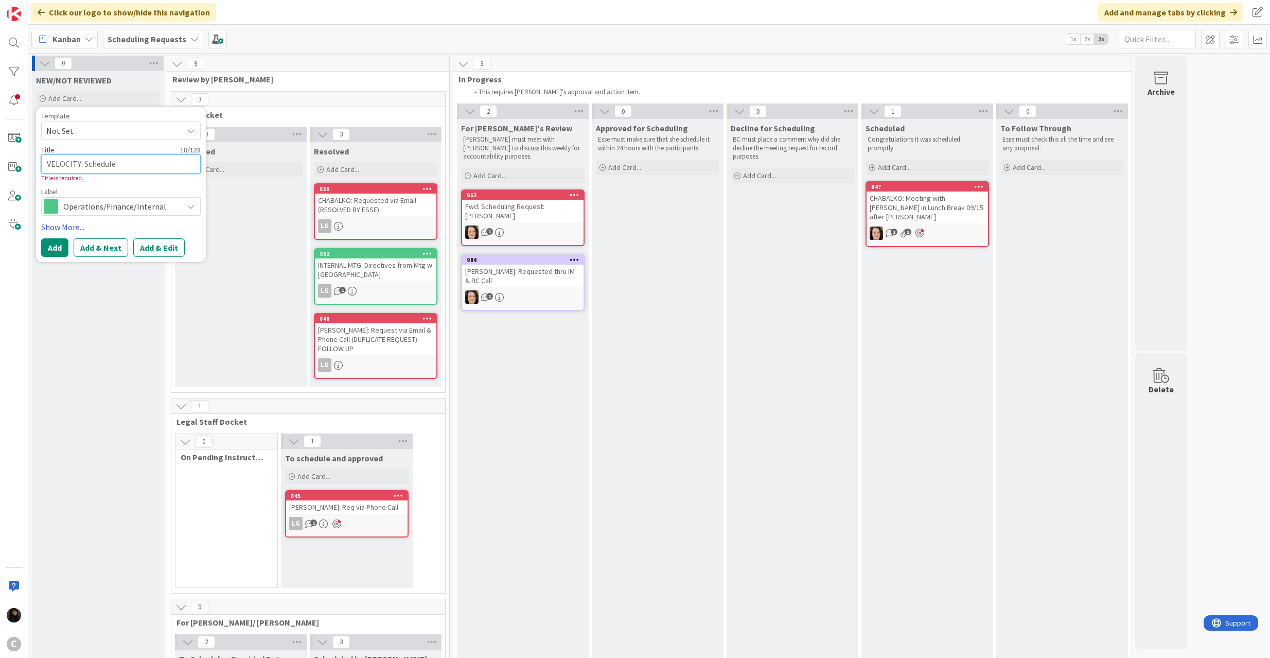
type textarea "VELOCITY: Schedule"
type textarea "x"
type textarea "VELOCITY: Schedule"
type textarea "x"
type textarea "VELOCITY: Schedule"
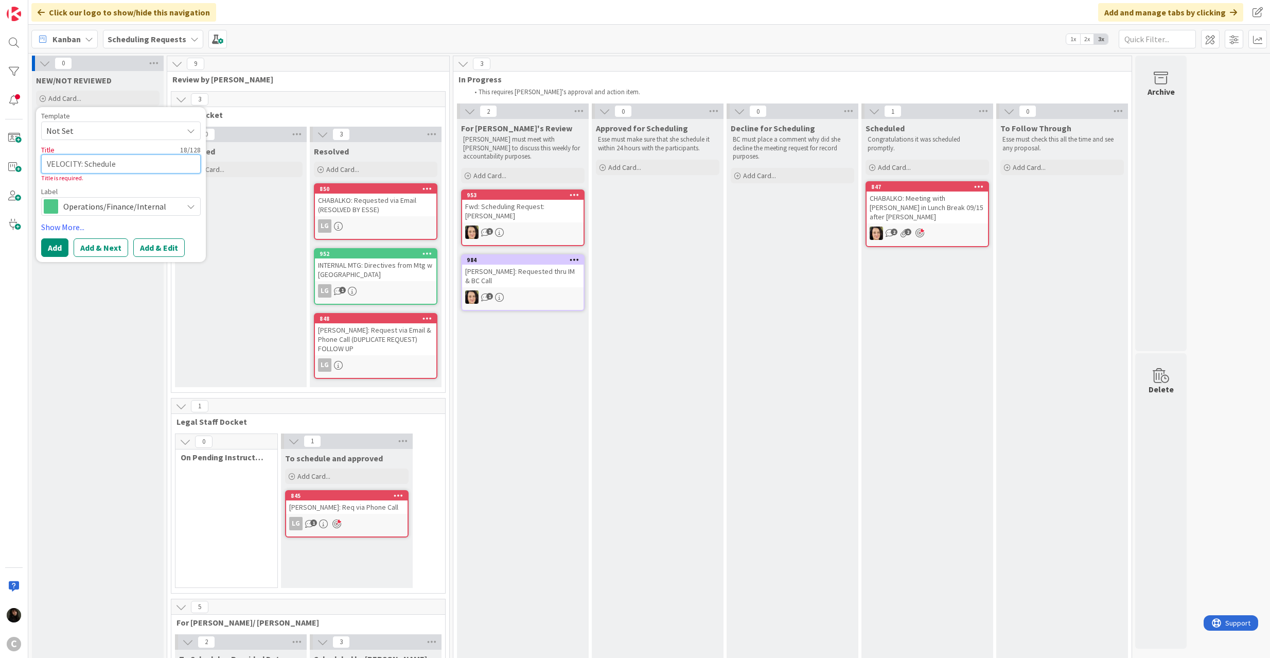
type textarea "x"
type textarea "VELOCITY: Schedule"
click at [48, 239] on button "Add" at bounding box center [54, 247] width 27 height 19
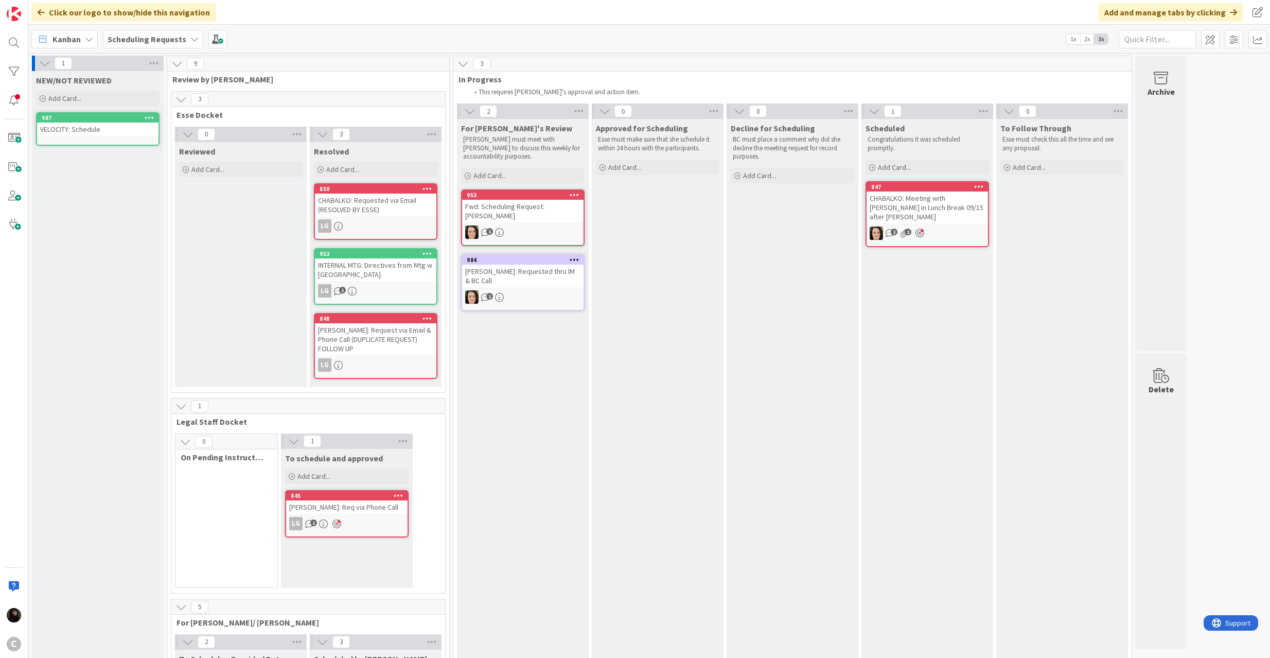
click at [102, 142] on link "987 VELOCITY: Schedule" at bounding box center [98, 128] width 124 height 33
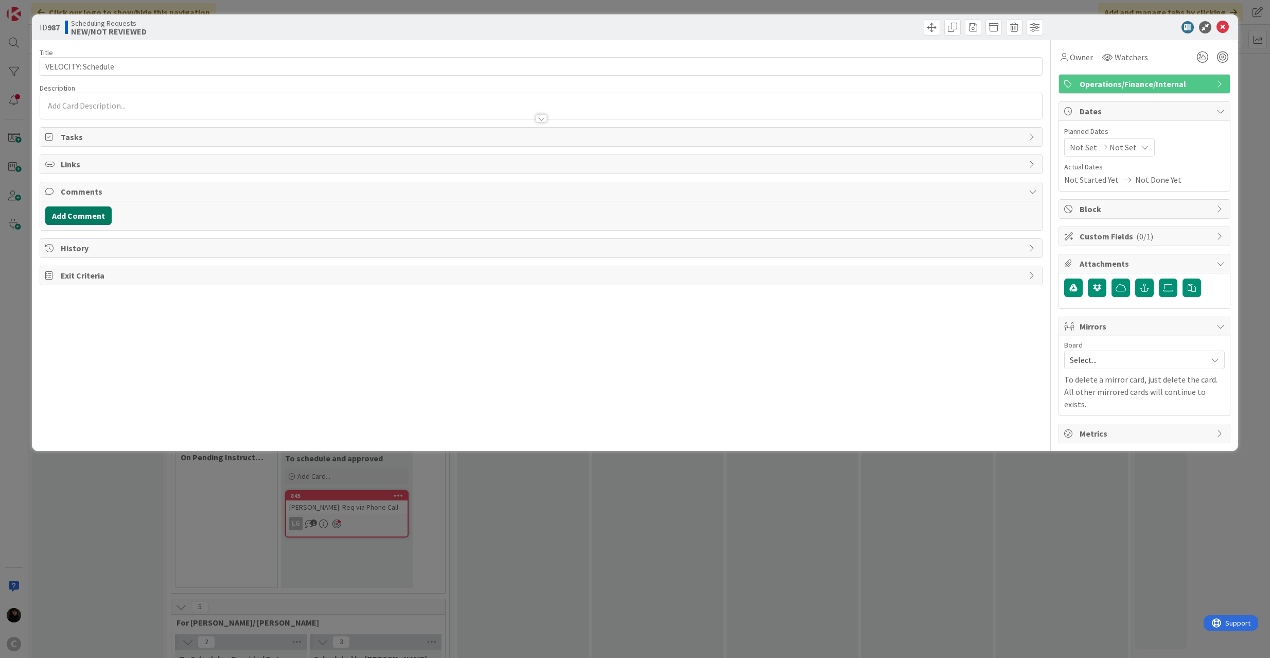
click at [87, 217] on button "Add Comment" at bounding box center [78, 215] width 66 height 19
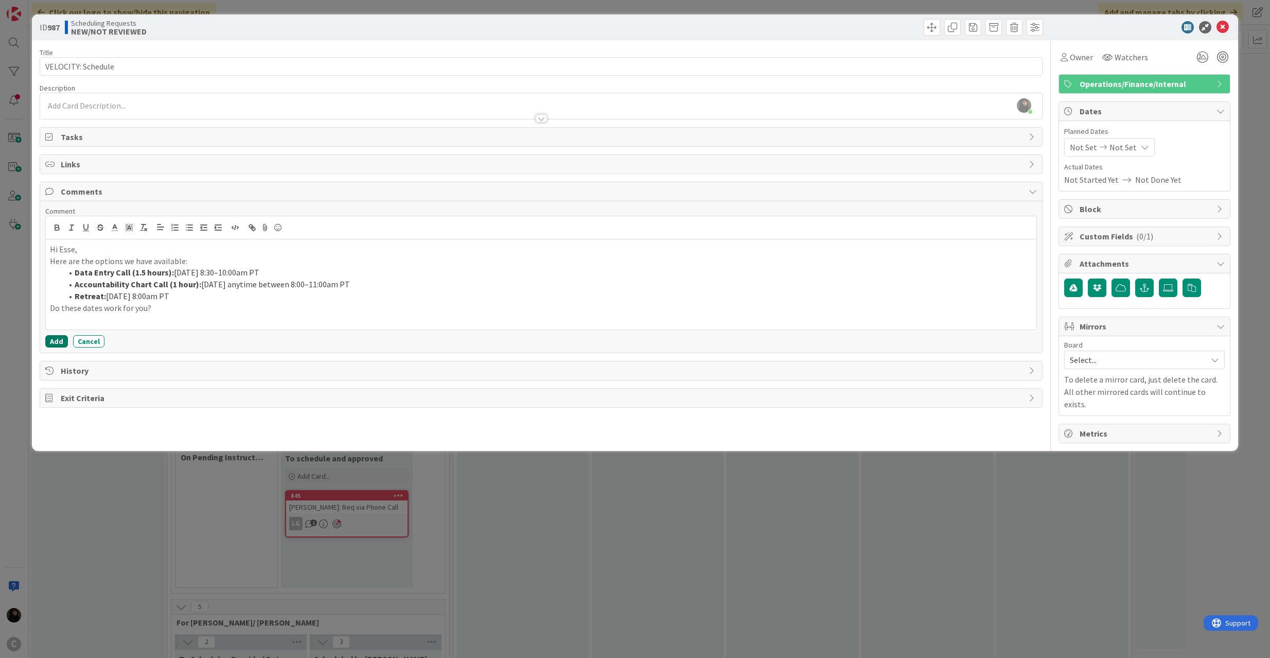
drag, startPoint x: 48, startPoint y: 341, endPoint x: 113, endPoint y: 341, distance: 64.8
click at [48, 342] on button "Add" at bounding box center [56, 341] width 23 height 12
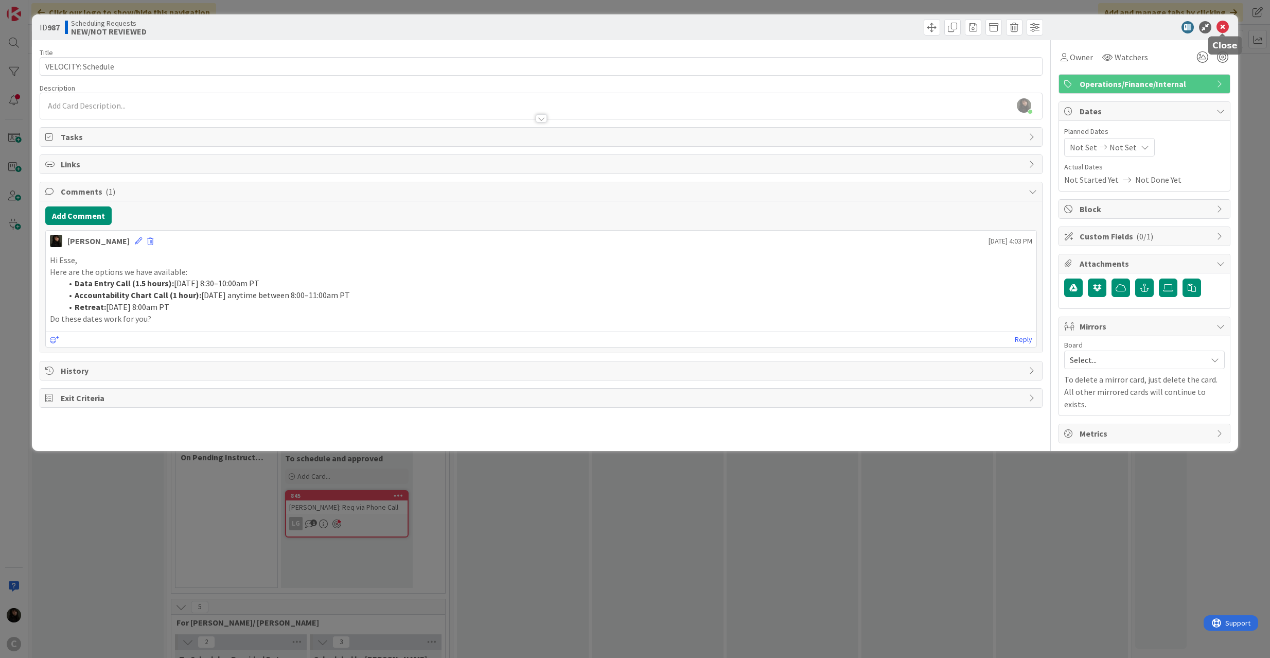
click at [1225, 33] on div at bounding box center [1222, 34] width 7 height 3
click at [1226, 30] on icon at bounding box center [1223, 27] width 12 height 12
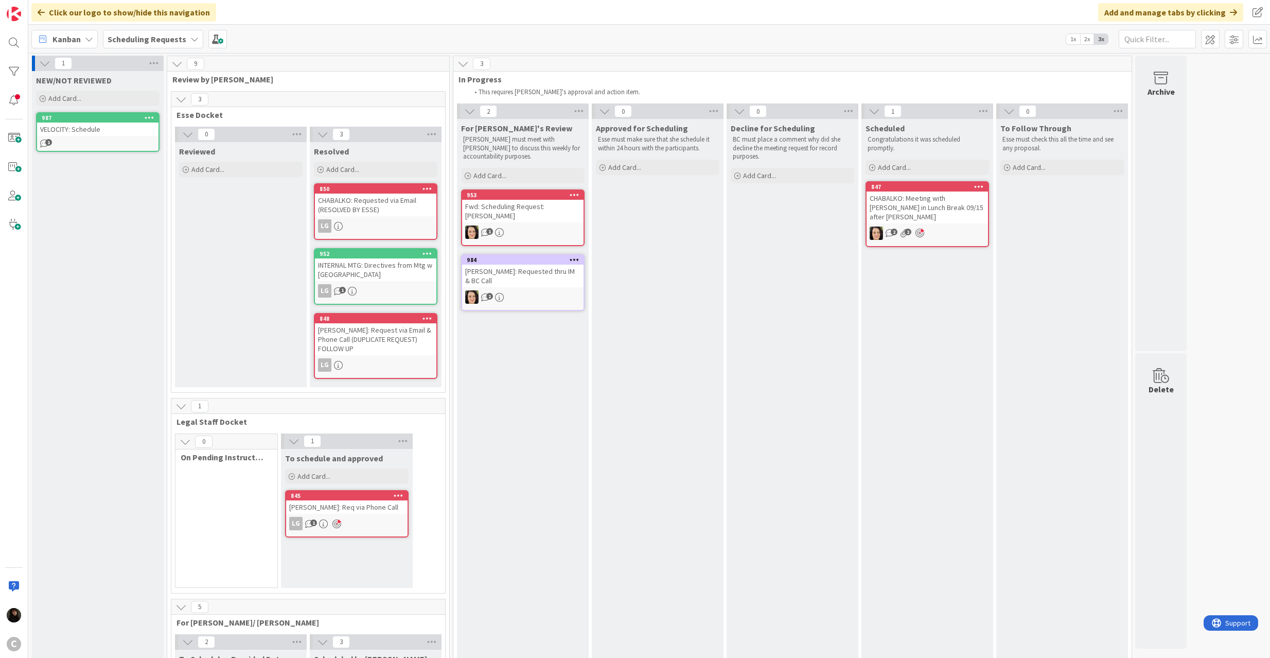
click at [107, 134] on div "VELOCITY: Schedule" at bounding box center [97, 128] width 121 height 13
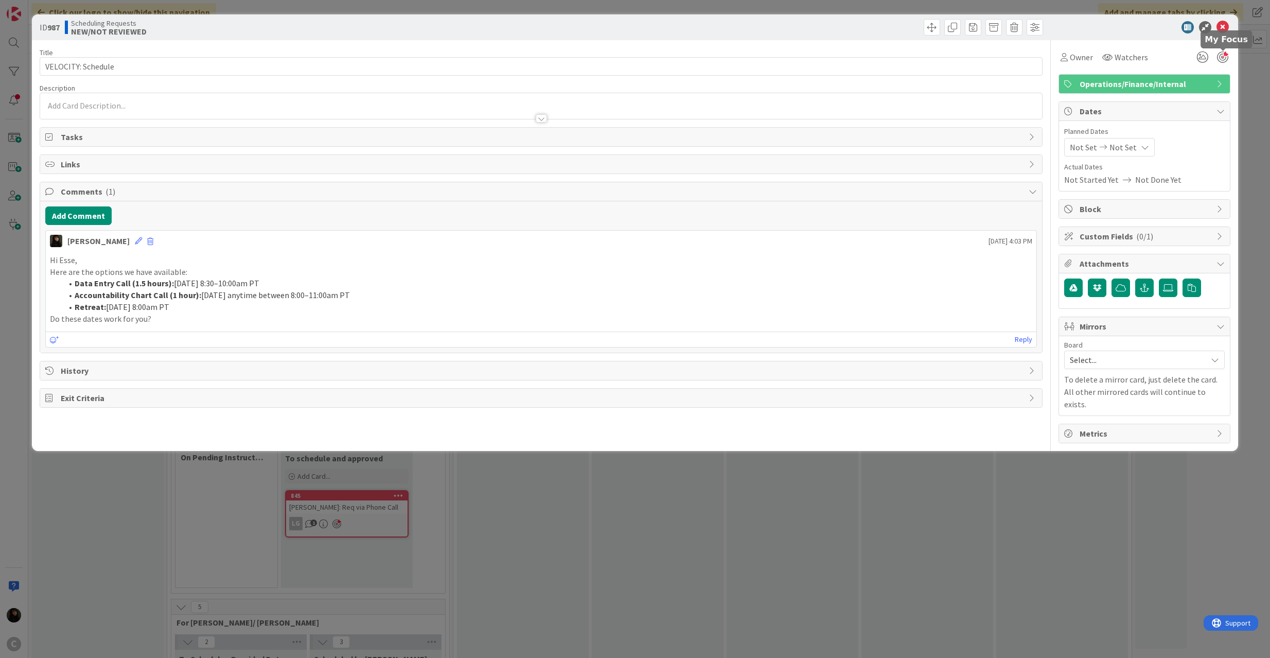
click at [1217, 58] on div at bounding box center [1222, 56] width 11 height 11
click at [1081, 60] on span "Owner" at bounding box center [1081, 57] width 23 height 12
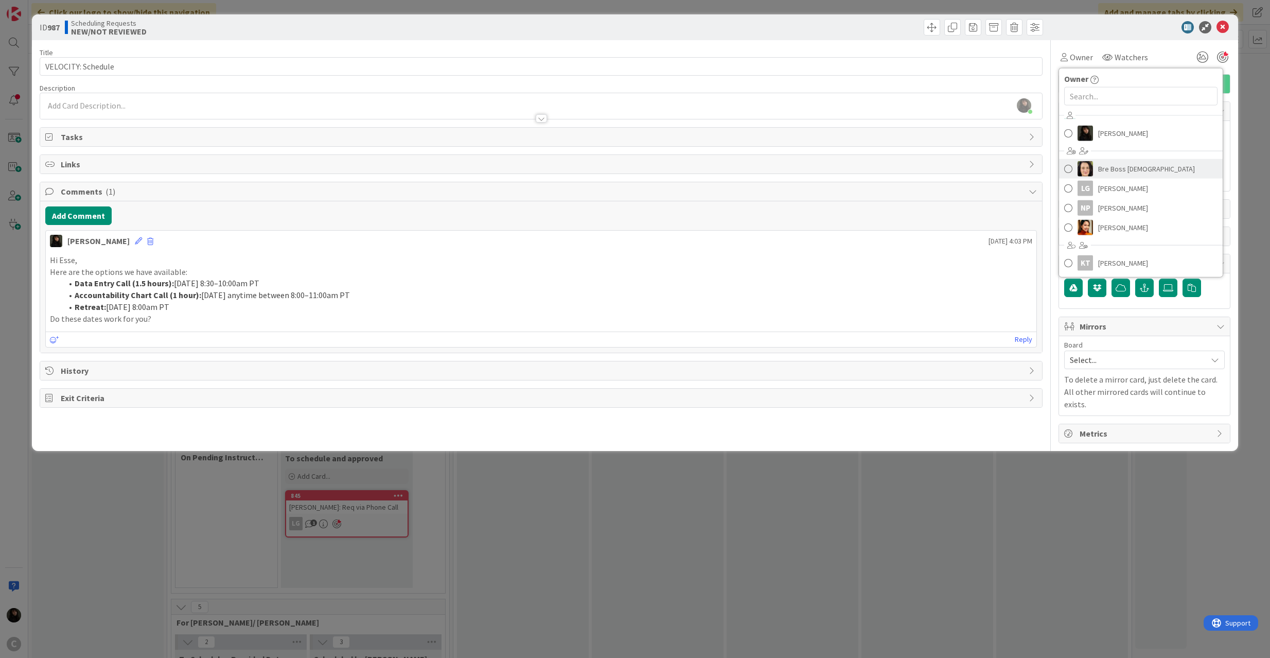
click at [1096, 168] on link "Bre Boss [DEMOGRAPHIC_DATA]" at bounding box center [1141, 169] width 164 height 20
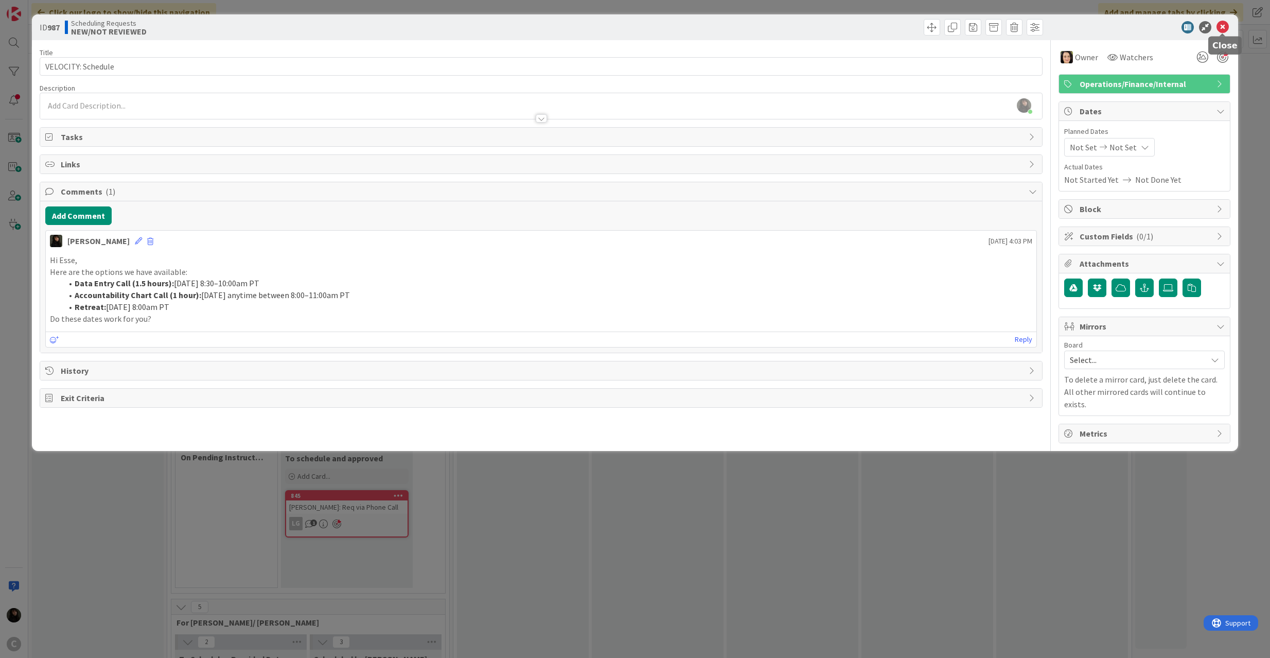
click at [1223, 27] on icon at bounding box center [1223, 27] width 12 height 12
